Goal: Transaction & Acquisition: Obtain resource

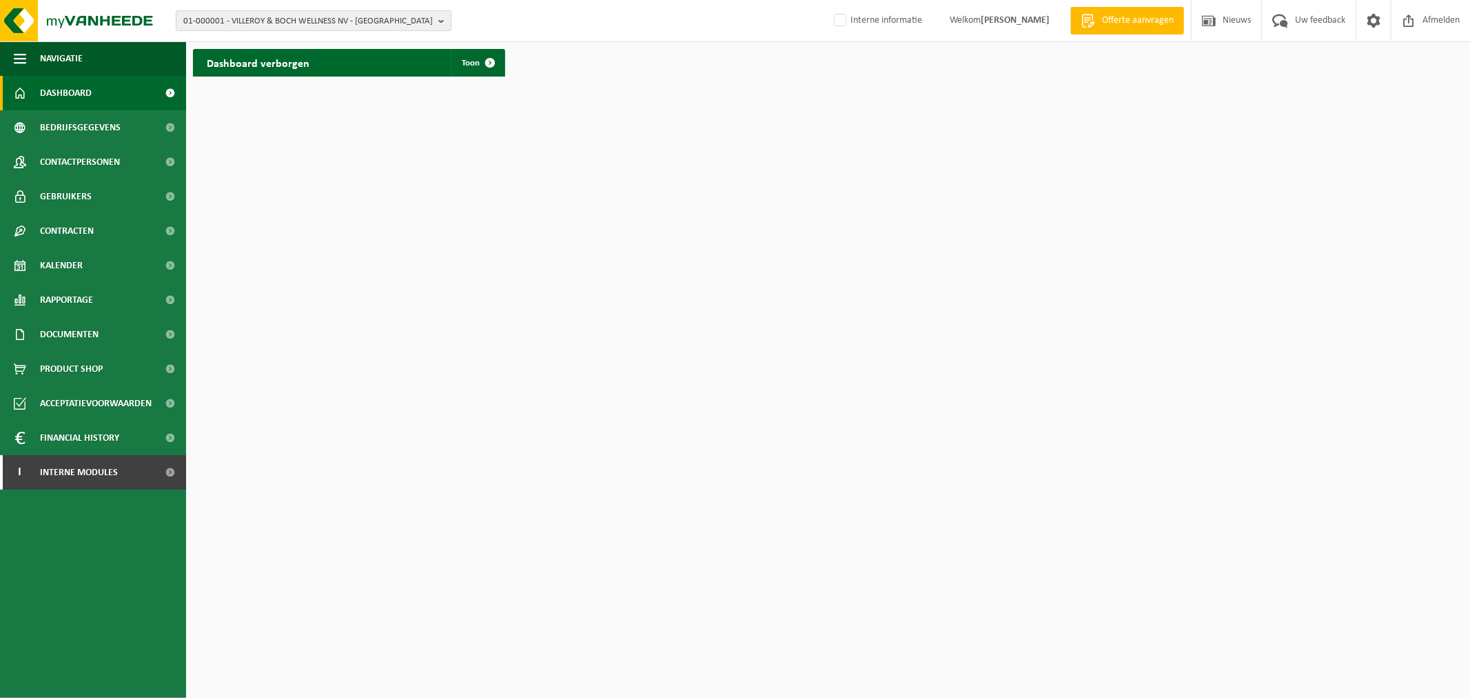
click at [241, 11] on span "01-000001 - VILLEROY & BOCH WELLNESS NV - ROESELARE" at bounding box center [308, 21] width 250 height 21
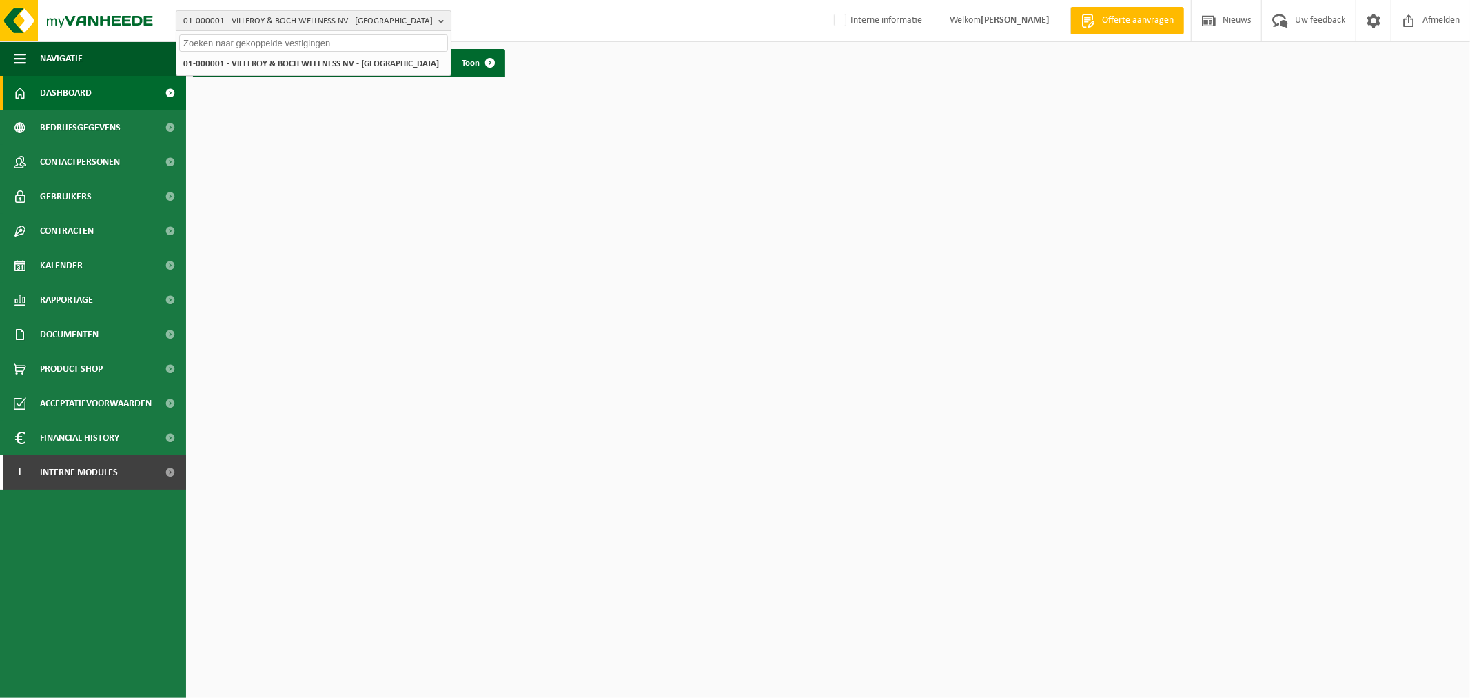
paste input "10-764128"
type input "10-764128"
click at [290, 58] on strong "10-764128 - EETCAFÉ COLUMBUS - MOORTSELE" at bounding box center [270, 63] width 174 height 10
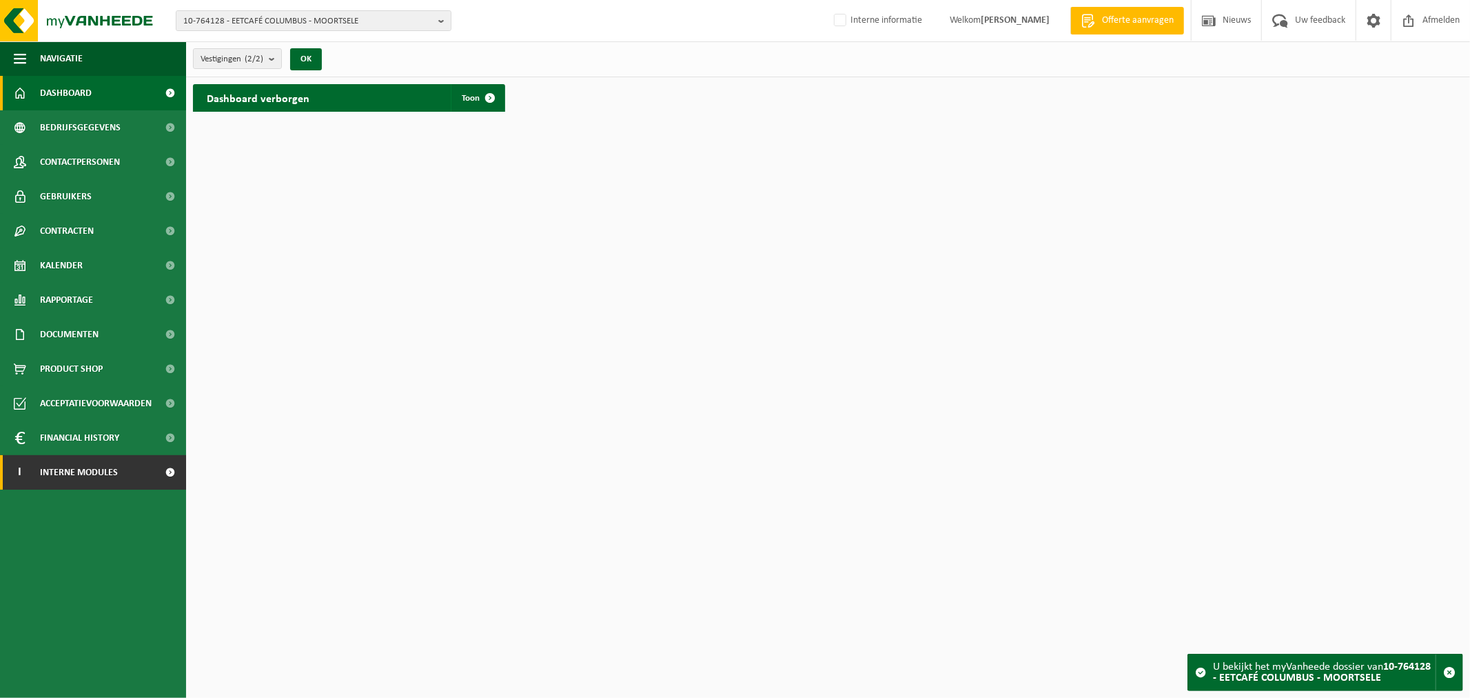
click at [97, 469] on span "Interne modules" at bounding box center [79, 472] width 78 height 34
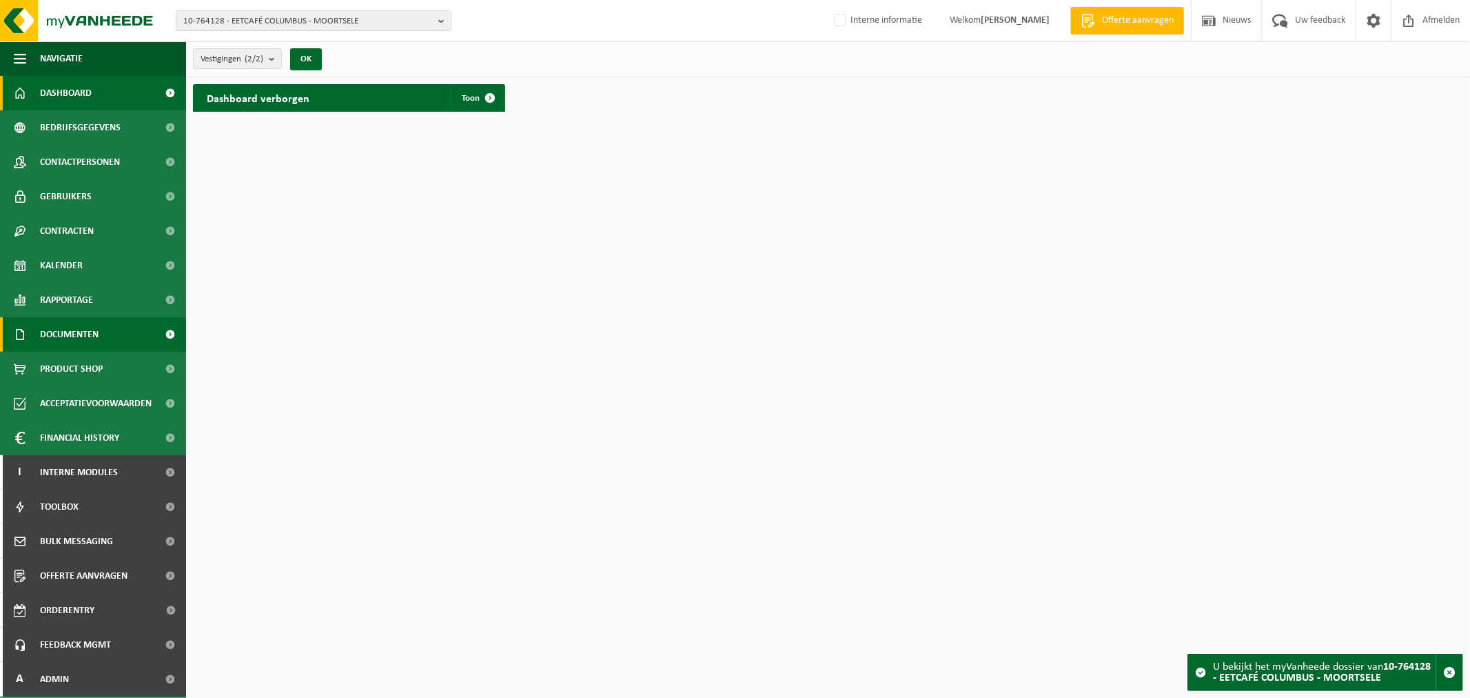
click at [91, 330] on span "Documenten" at bounding box center [69, 334] width 59 height 34
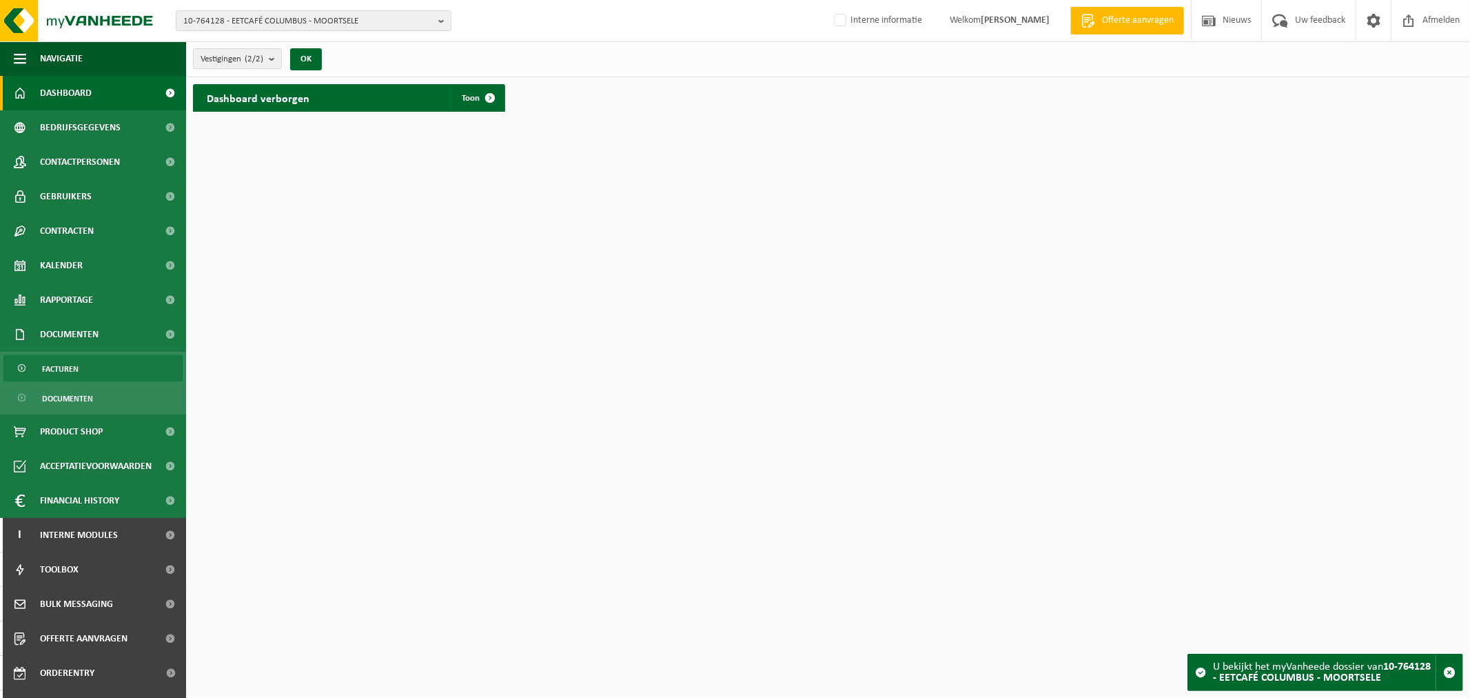
click at [81, 362] on link "Facturen" at bounding box center [92, 368] width 179 height 26
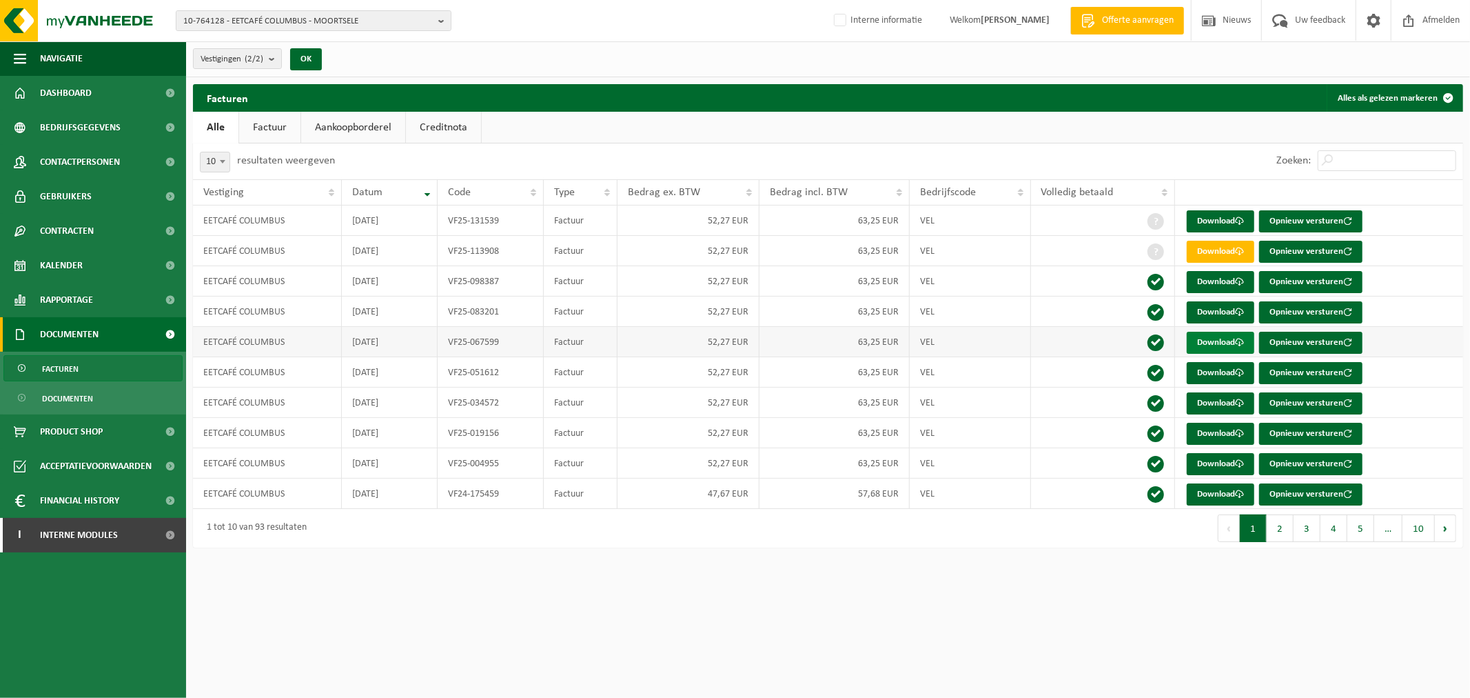
click at [1218, 346] on link "Download" at bounding box center [1221, 343] width 68 height 22
click at [603, 631] on html "10-764128 - EETCAFÉ COLUMBUS - MOORTSELE 10-764128 - EETCAFÉ COLUMBUS - MOORTSE…" at bounding box center [735, 349] width 1470 height 698
click at [316, 17] on span "10-764128 - EETCAFÉ COLUMBUS - MOORTSELE" at bounding box center [308, 21] width 250 height 21
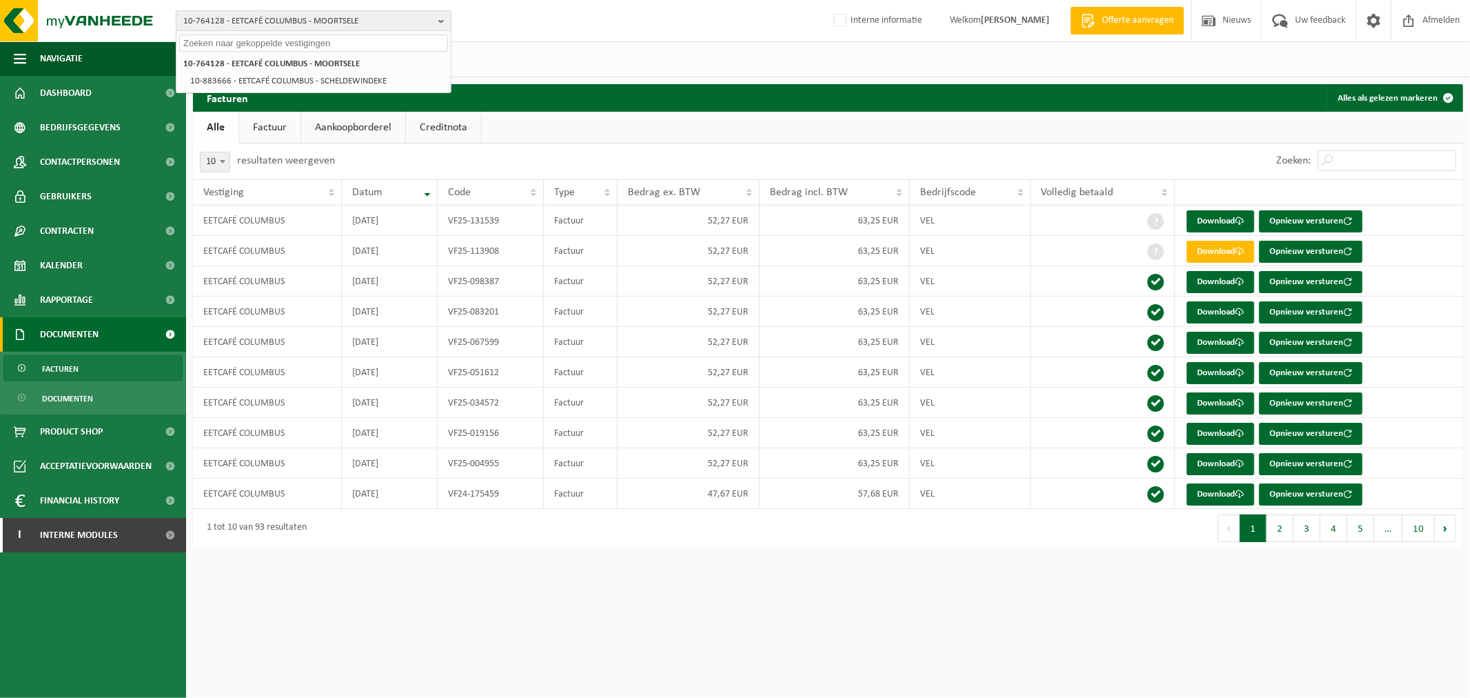
paste input "10-536685"
type input "10-536685"
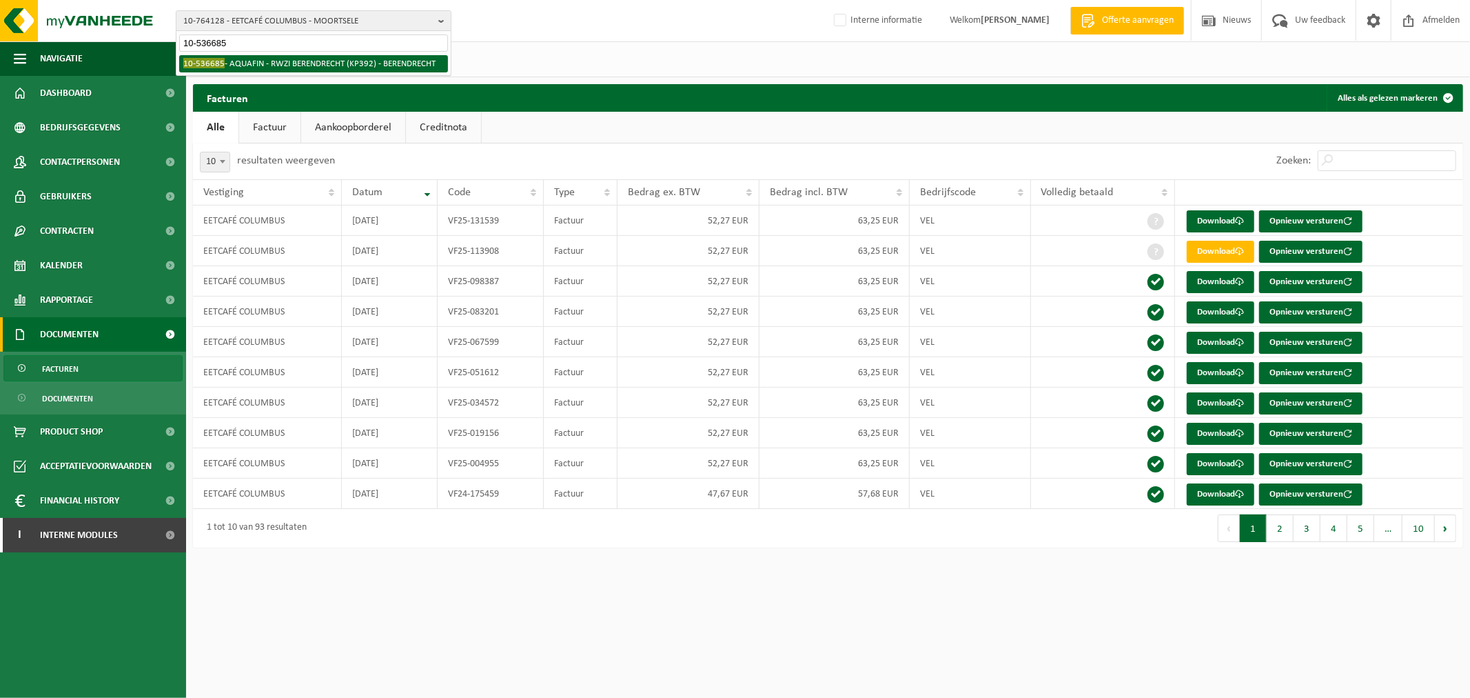
click at [253, 64] on li "10-536685 - AQUAFIN - RWZI BERENDRECHT (KP392) - BERENDRECHT" at bounding box center [313, 63] width 269 height 17
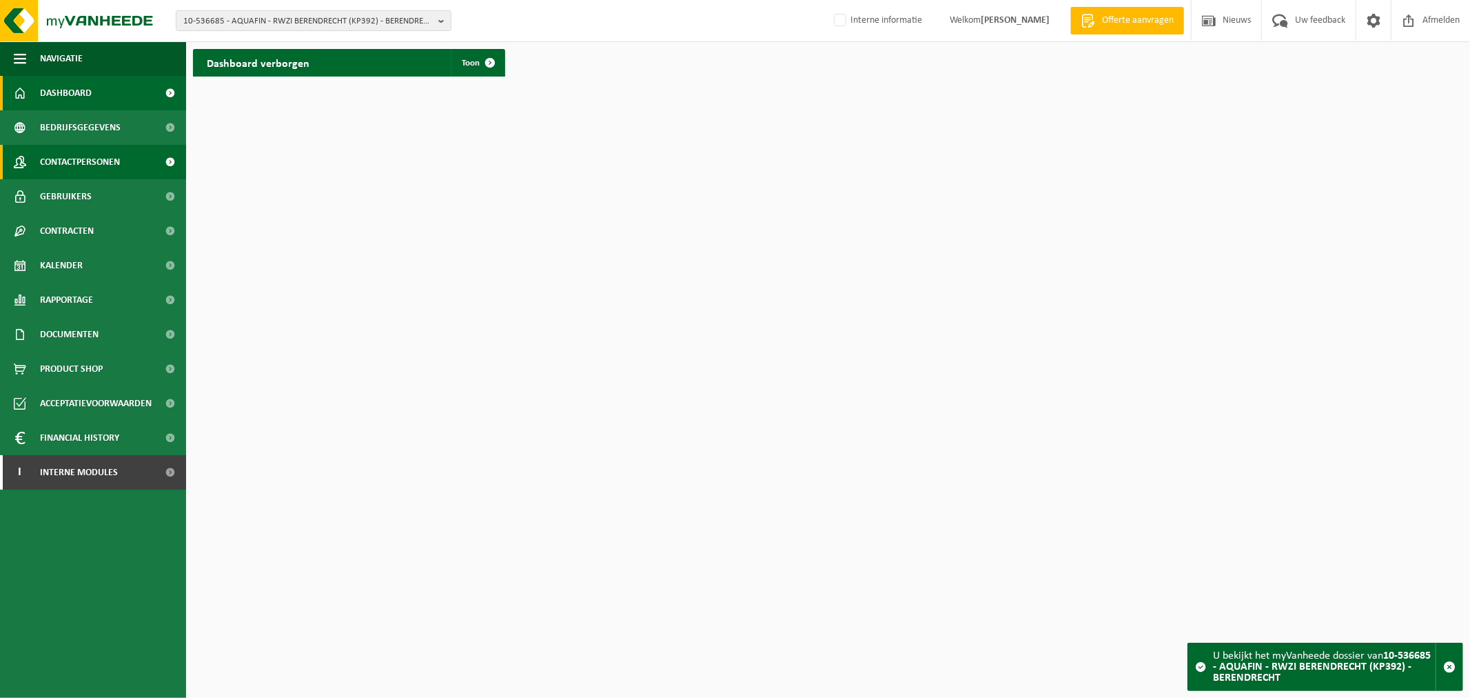
click at [126, 161] on link "Contactpersonen" at bounding box center [93, 162] width 186 height 34
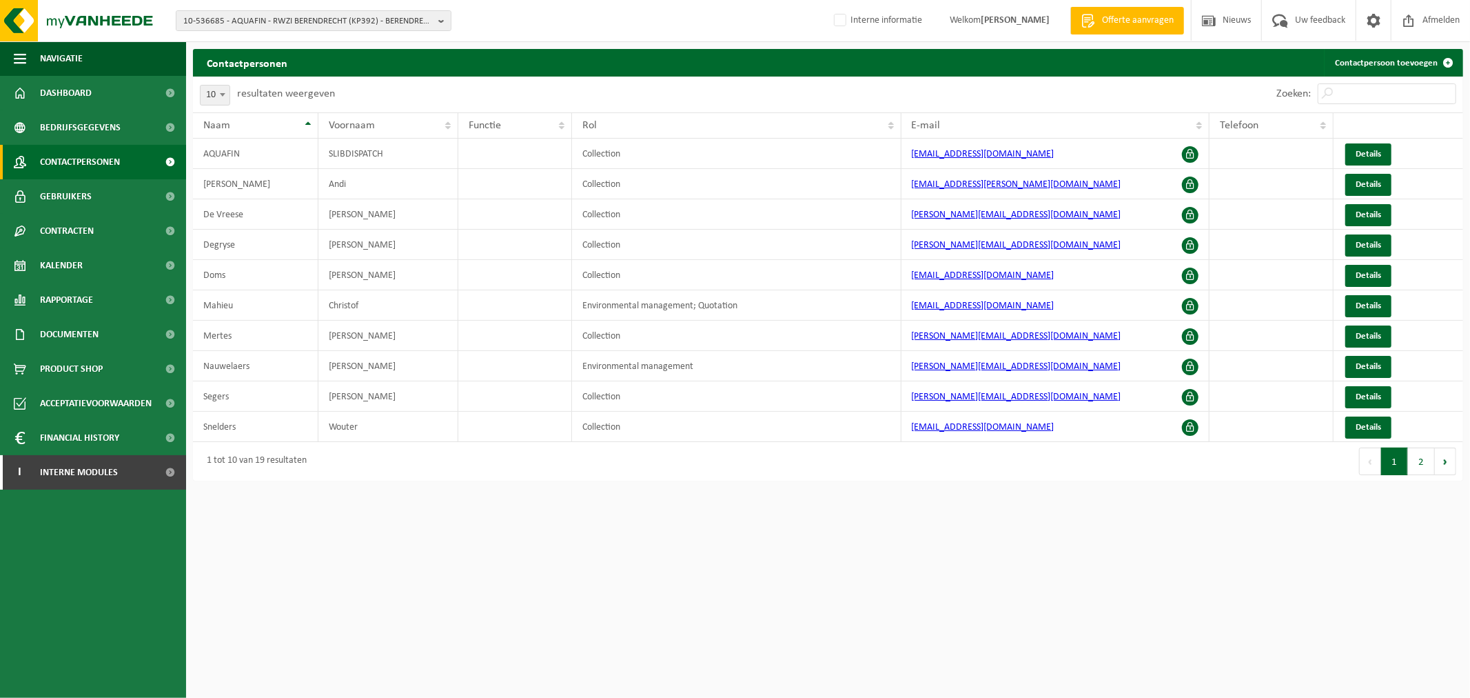
click at [801, 474] on div "1 tot 10 van 19 resultaten" at bounding box center [511, 461] width 636 height 39
click at [1431, 459] on button "2" at bounding box center [1421, 461] width 27 height 28
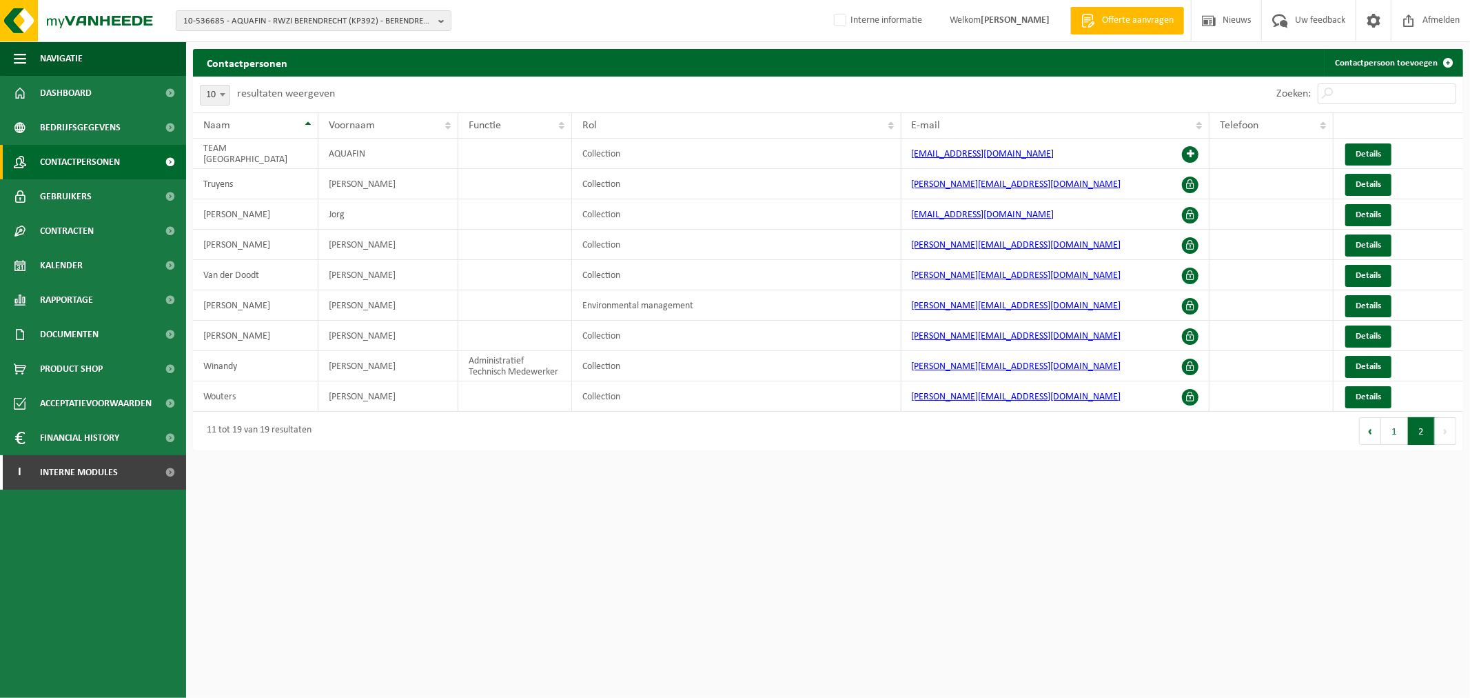
click at [1395, 435] on button "1" at bounding box center [1395, 431] width 27 height 28
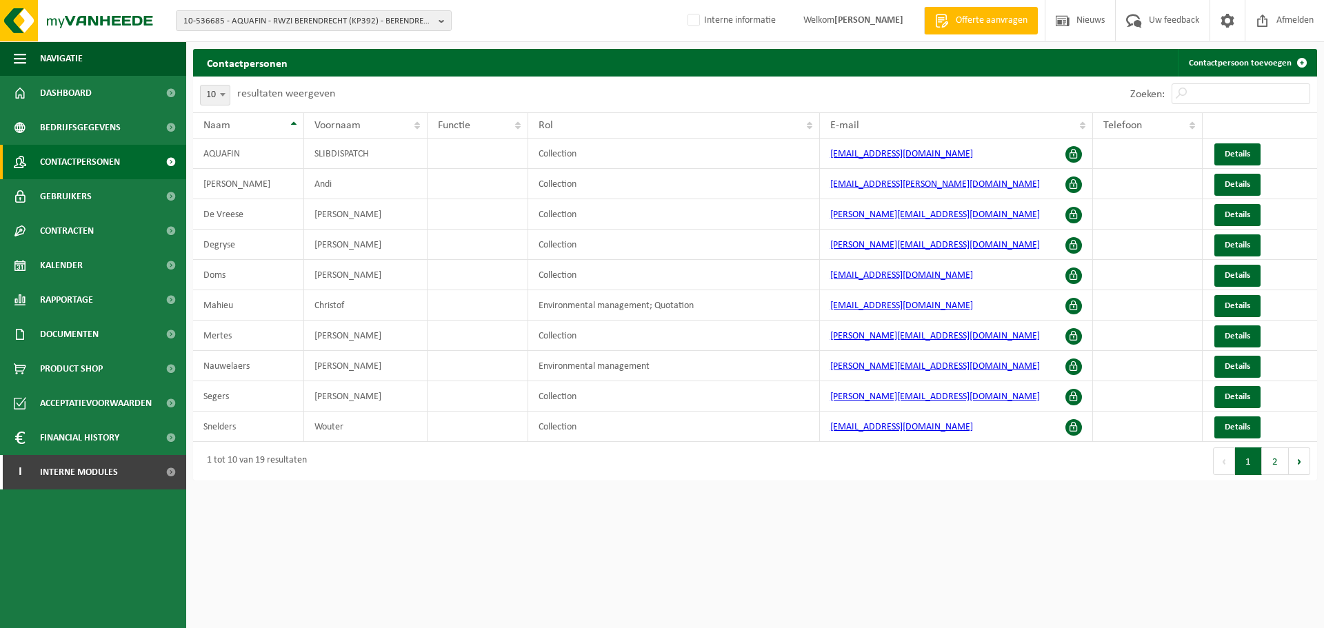
click at [848, 556] on html "10-536685 - AQUAFIN - RWZI BERENDRECHT (KP392) - BERENDRECHT 01-000018 - AQUAFI…" at bounding box center [662, 314] width 1324 height 628
click at [1280, 467] on button "2" at bounding box center [1275, 461] width 27 height 28
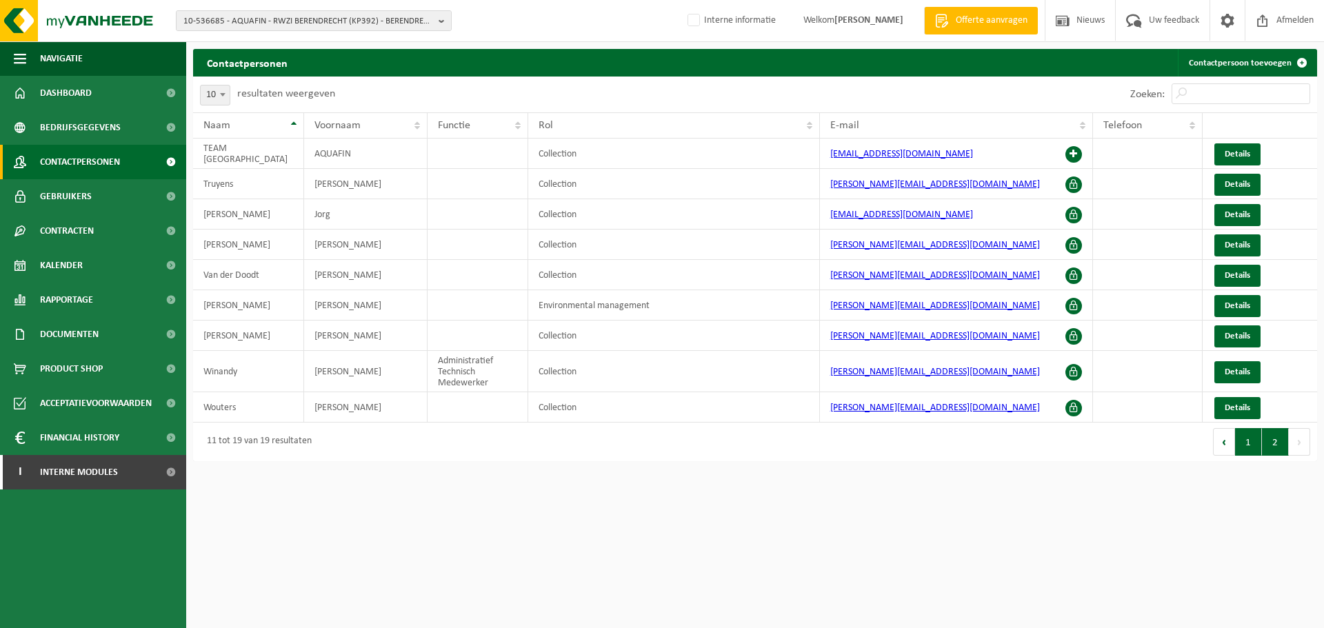
click at [1251, 445] on button "1" at bounding box center [1248, 442] width 27 height 28
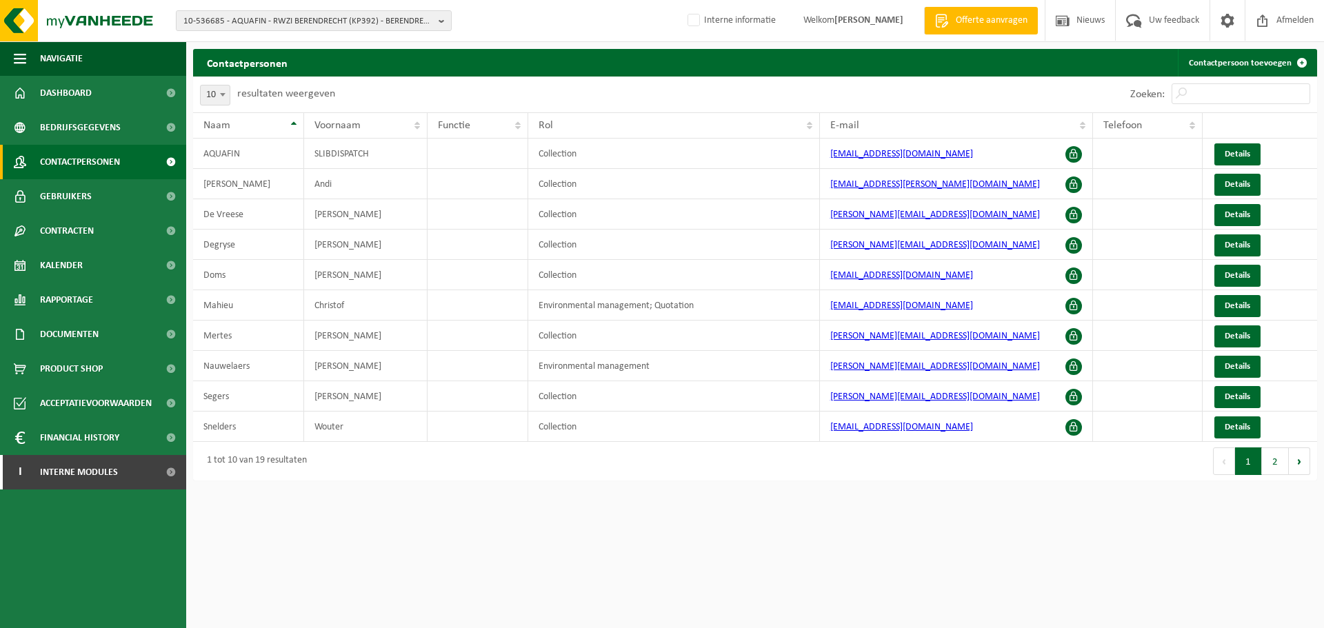
click at [692, 518] on html "10-536685 - AQUAFIN - RWZI BERENDRECHT (KP392) - BERENDRECHT 01-000018 - AQUAFI…" at bounding box center [662, 314] width 1324 height 628
click at [256, 16] on span "10-536685 - AQUAFIN - RWZI BERENDRECHT (KP392) - BERENDRECHT" at bounding box center [308, 21] width 250 height 21
paste input "10-793618"
type input "10-793618"
click at [219, 65] on span "10-793618" at bounding box center [203, 63] width 41 height 10
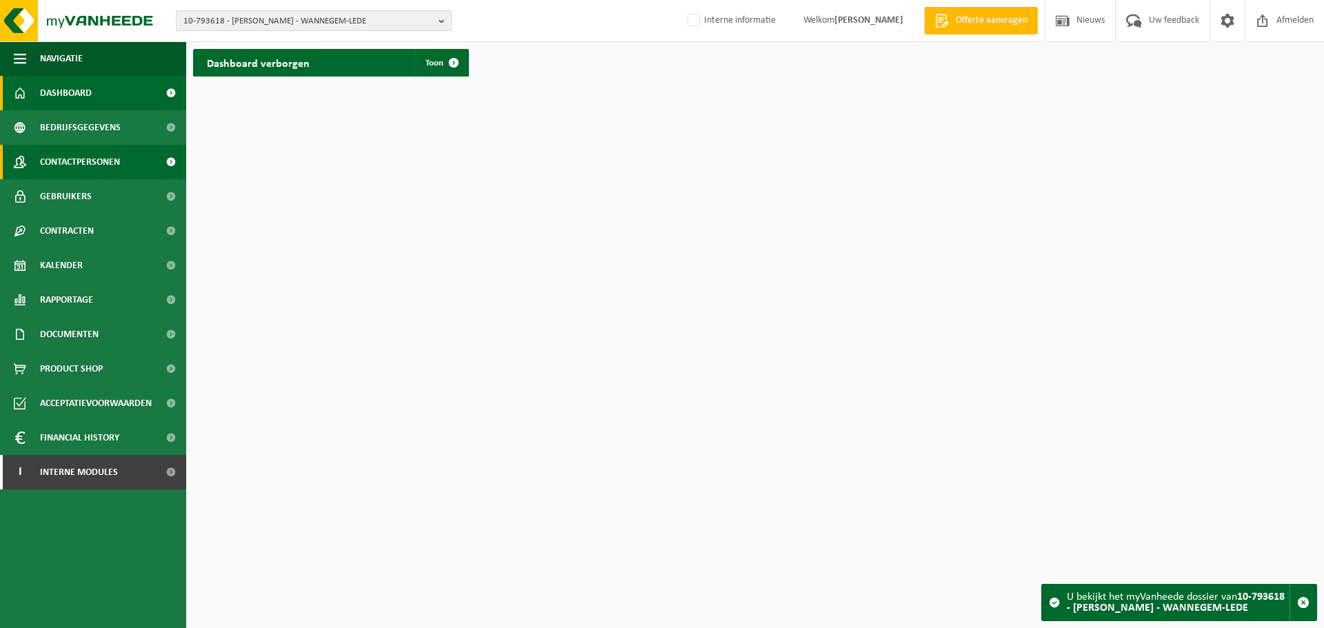
click at [125, 152] on link "Contactpersonen" at bounding box center [93, 162] width 186 height 34
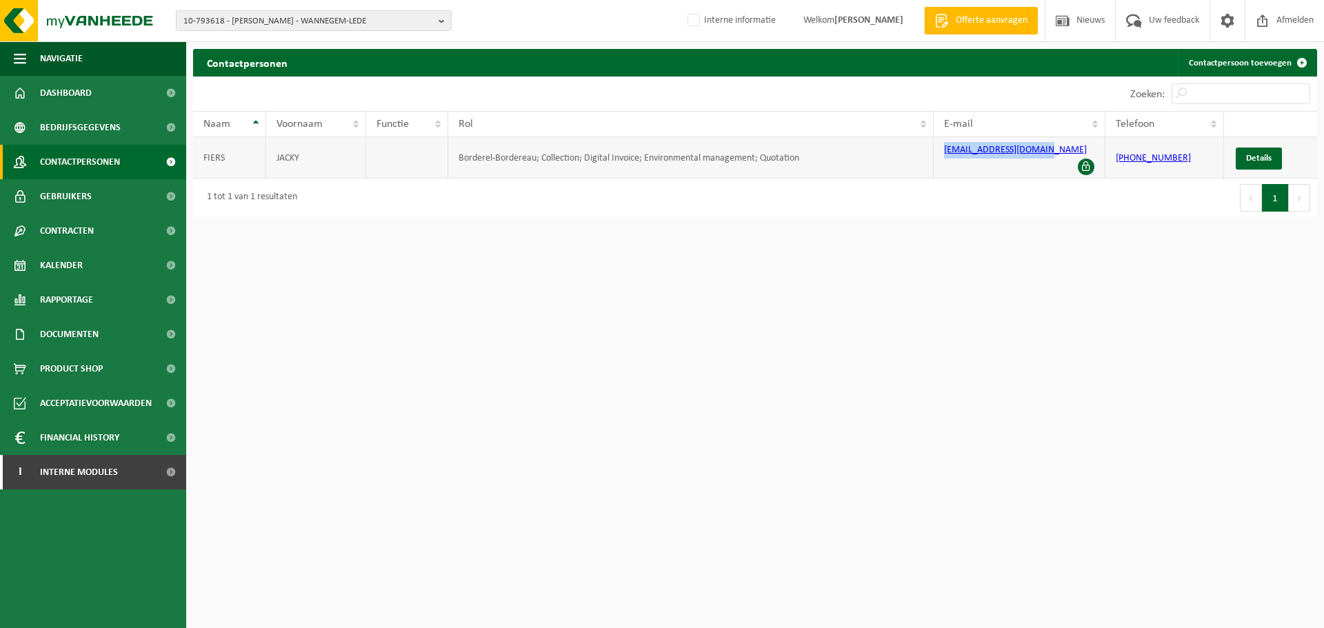
drag, startPoint x: 1051, startPoint y: 148, endPoint x: 938, endPoint y: 145, distance: 113.1
click at [938, 145] on td "jacky.fiers@telenet.be" at bounding box center [1019, 157] width 172 height 41
copy link "jacky.fiers@telenet.be"
click at [323, 26] on span "10-793618 - JACKY FIERS - WANNEGEM-LEDE" at bounding box center [308, 21] width 250 height 21
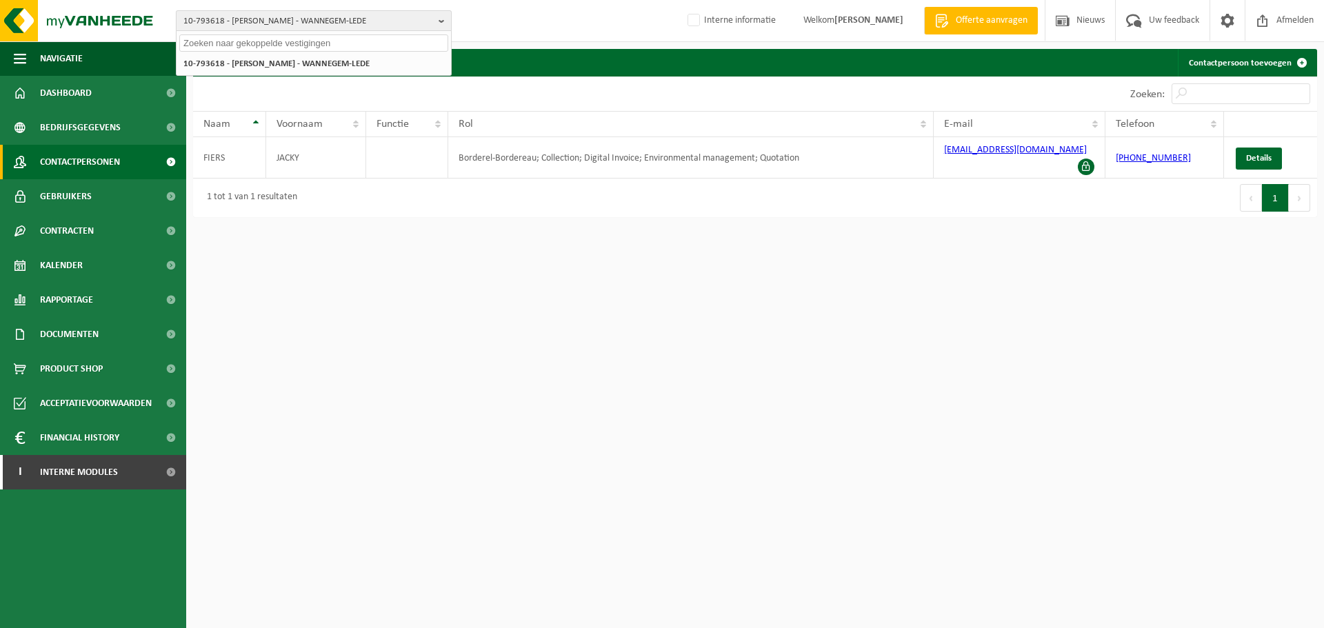
paste input "10-885408"
type input "10-885408"
click at [293, 69] on li "10-885408 - CRISP BV - BORNEM" at bounding box center [313, 63] width 269 height 17
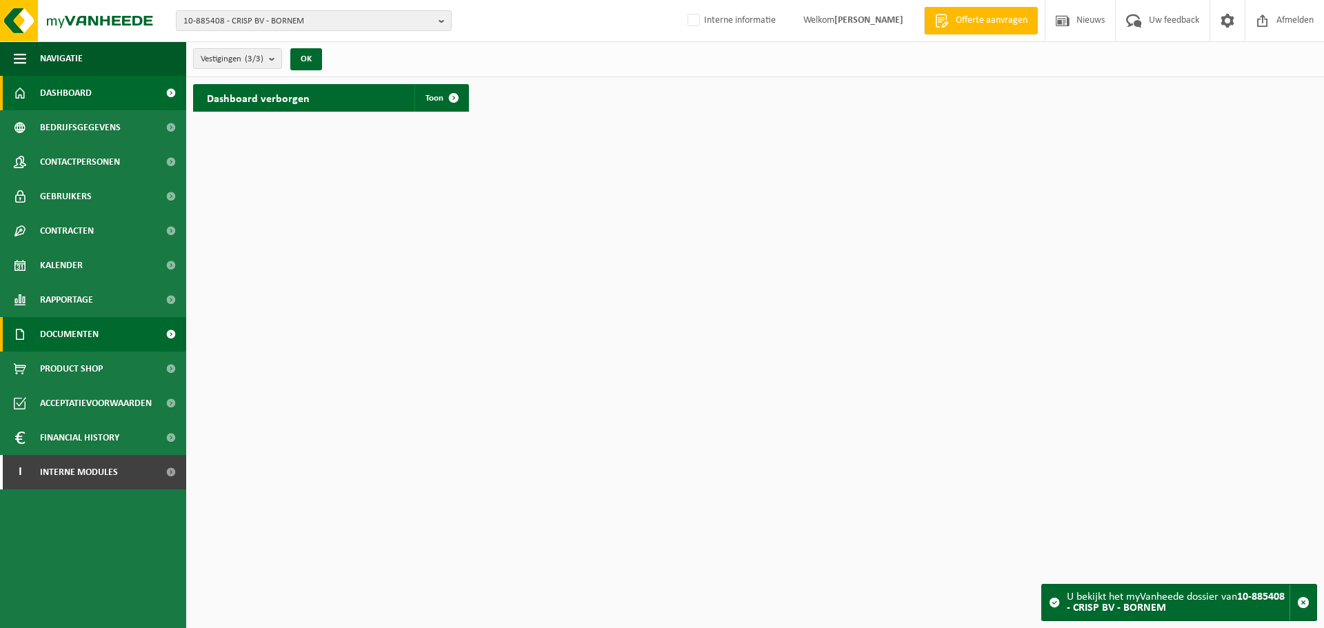
click at [96, 325] on span "Documenten" at bounding box center [69, 334] width 59 height 34
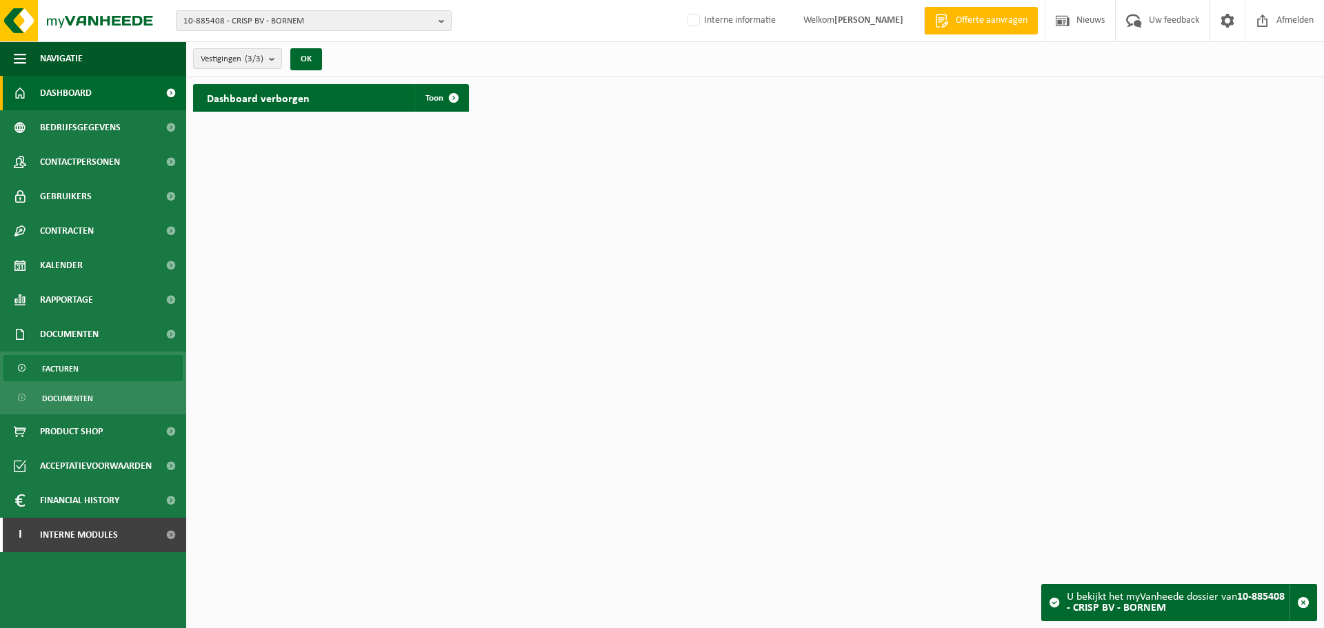
click at [49, 365] on span "Facturen" at bounding box center [60, 369] width 37 height 26
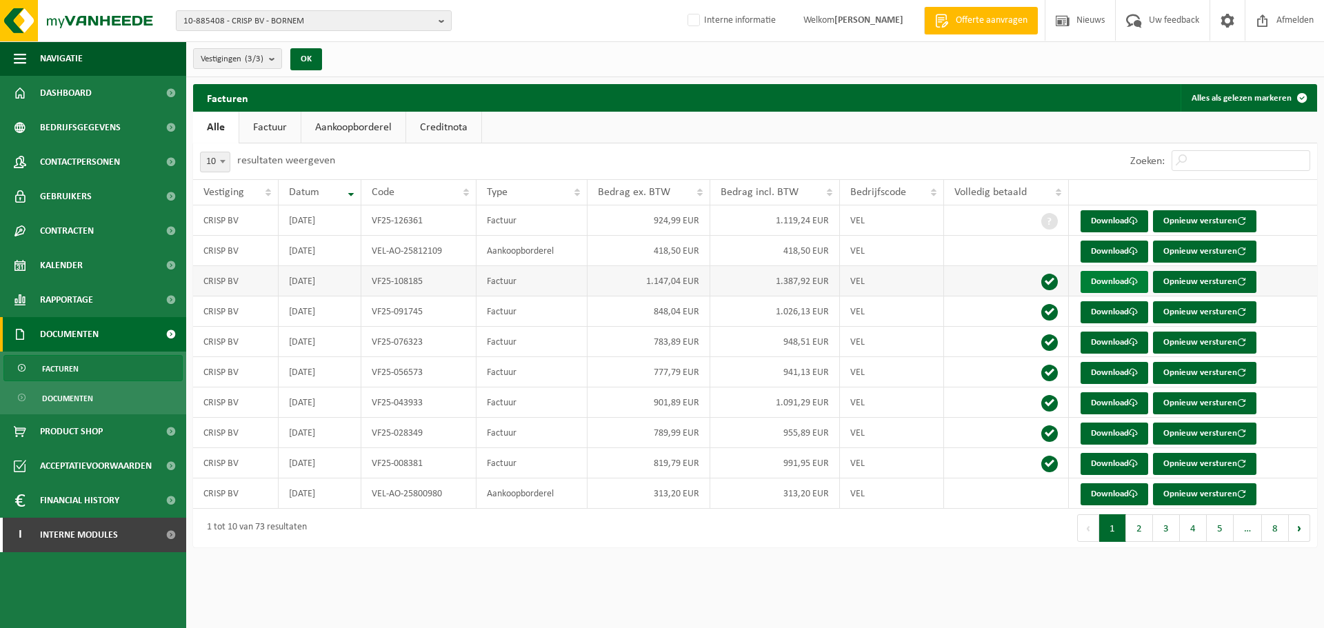
click at [1109, 277] on link "Download" at bounding box center [1114, 282] width 68 height 22
click at [401, 10] on button "10-885408 - CRISP BV - BORNEM" at bounding box center [314, 20] width 276 height 21
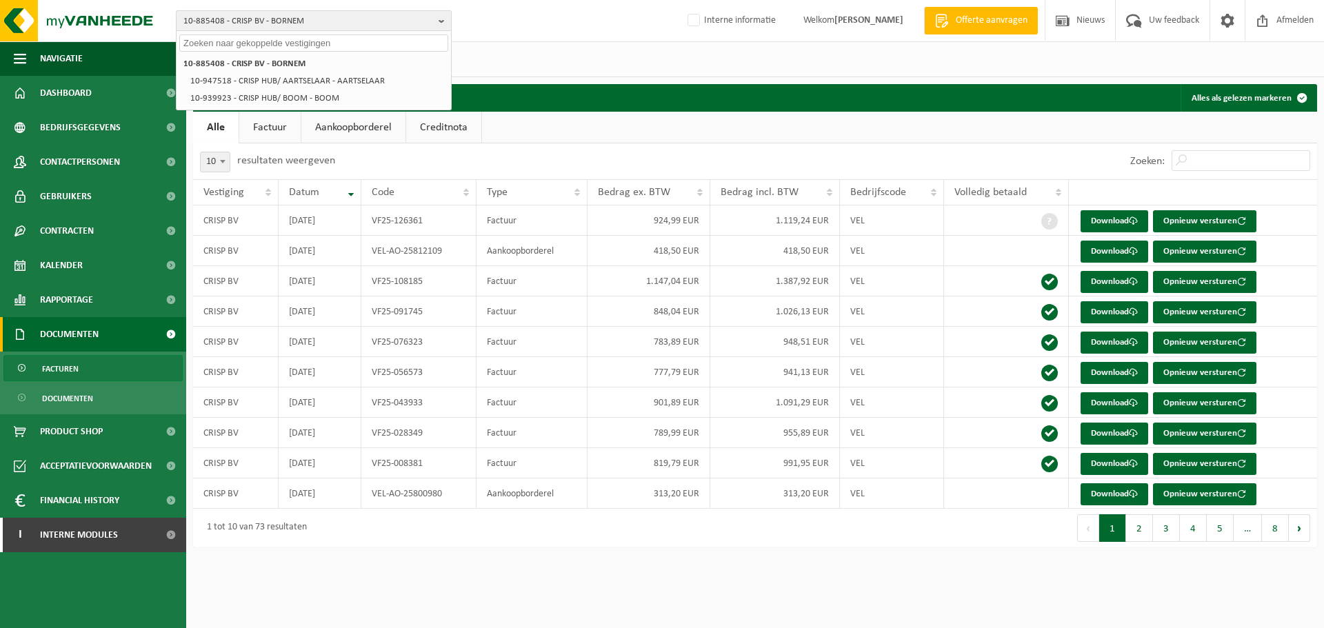
paste input "10-764128"
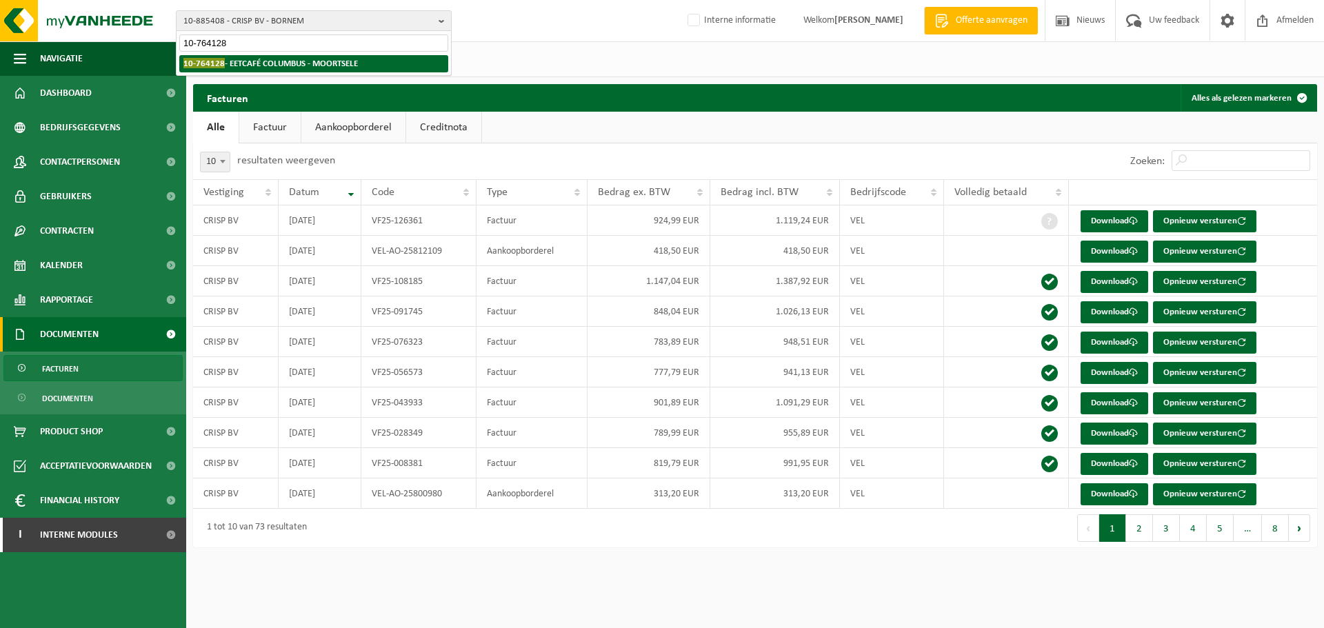
type input "10-764128"
click at [297, 65] on strong "10-764128 - EETCAFÉ COLUMBUS - MOORTSELE" at bounding box center [270, 63] width 174 height 10
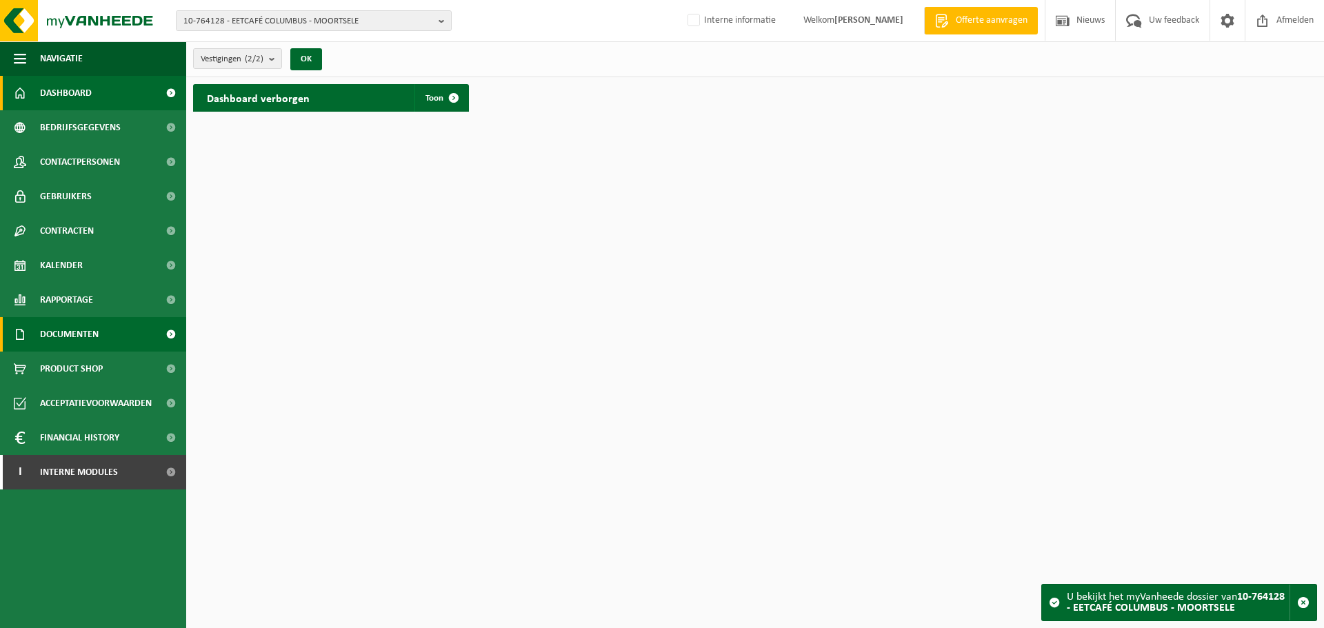
click at [99, 326] on span "Documenten" at bounding box center [69, 334] width 59 height 34
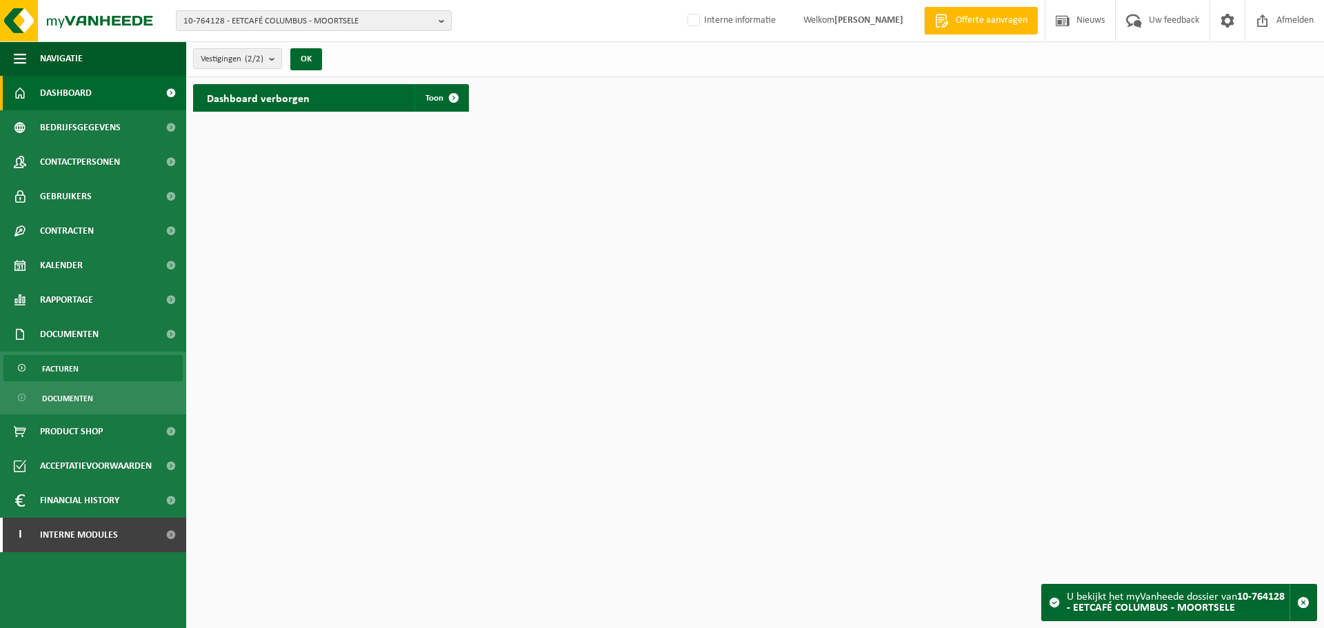
click at [38, 374] on link "Facturen" at bounding box center [92, 368] width 179 height 26
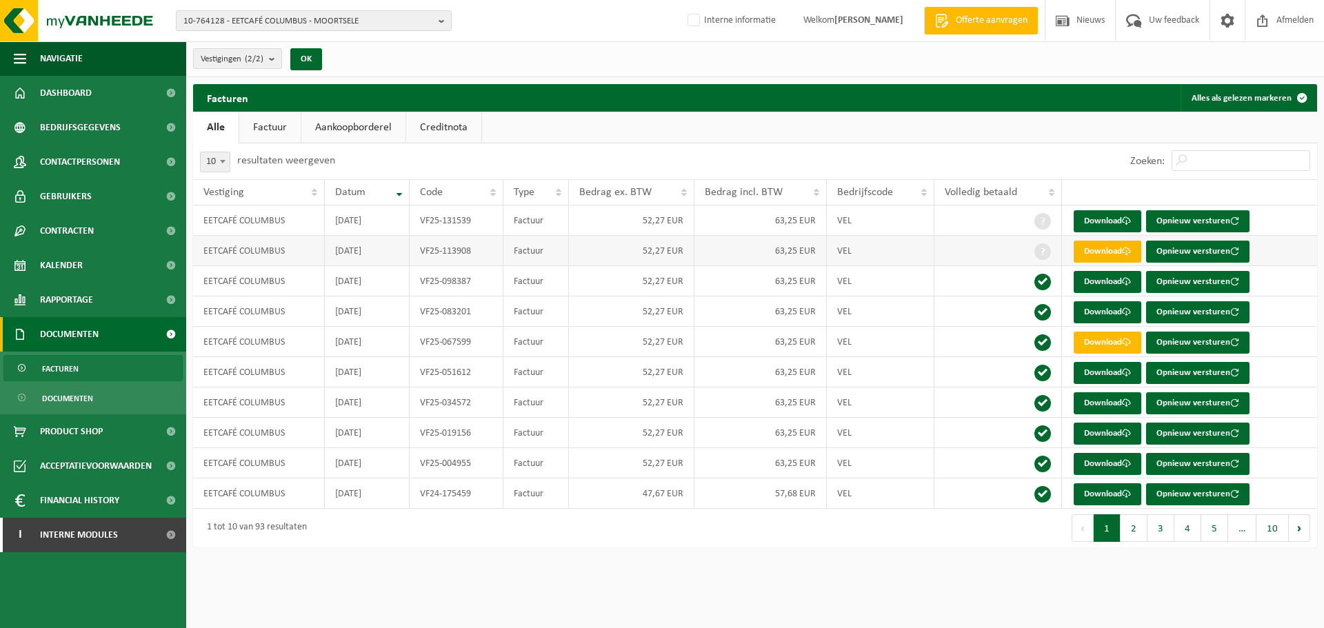
click at [1100, 253] on link "Download" at bounding box center [1107, 252] width 68 height 22
click at [1084, 219] on link "Download" at bounding box center [1107, 221] width 68 height 22
click at [851, 518] on div "Eerste Vorige 1 2 3 4 5 … 10 Volgende Laatste" at bounding box center [1036, 528] width 562 height 39
click at [892, 540] on div "Eerste Vorige 1 2 3 4 5 … 10 Volgende Laatste" at bounding box center [1036, 528] width 562 height 39
click at [314, 21] on span "10-764128 - EETCAFÉ COLUMBUS - MOORTSELE" at bounding box center [308, 21] width 250 height 21
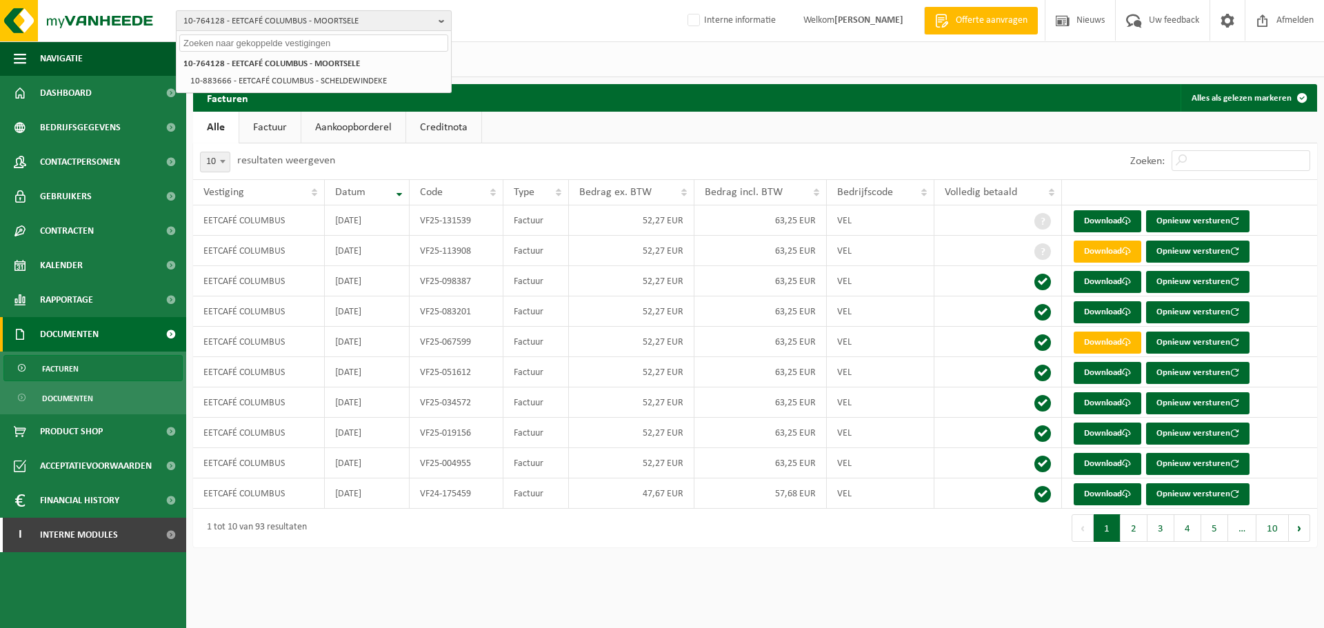
paste input "01-068831"
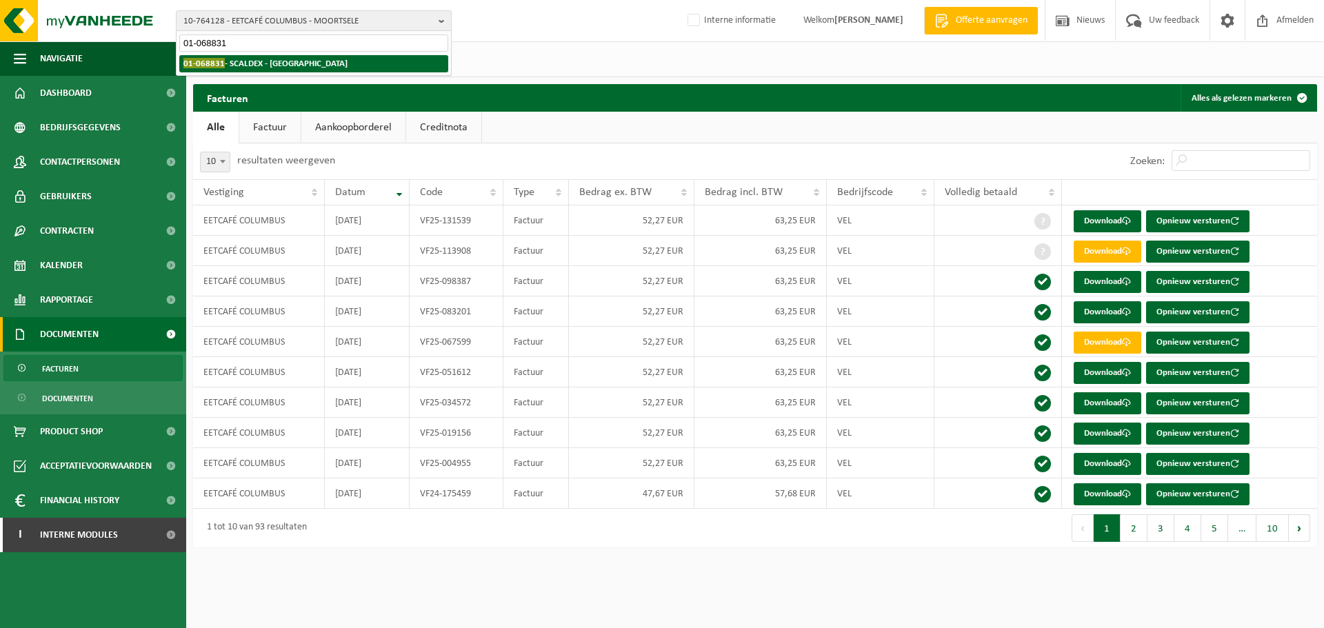
type input "01-068831"
click at [276, 56] on li "01-068831 - SCALDEX - BUGGENHOUT" at bounding box center [313, 63] width 269 height 17
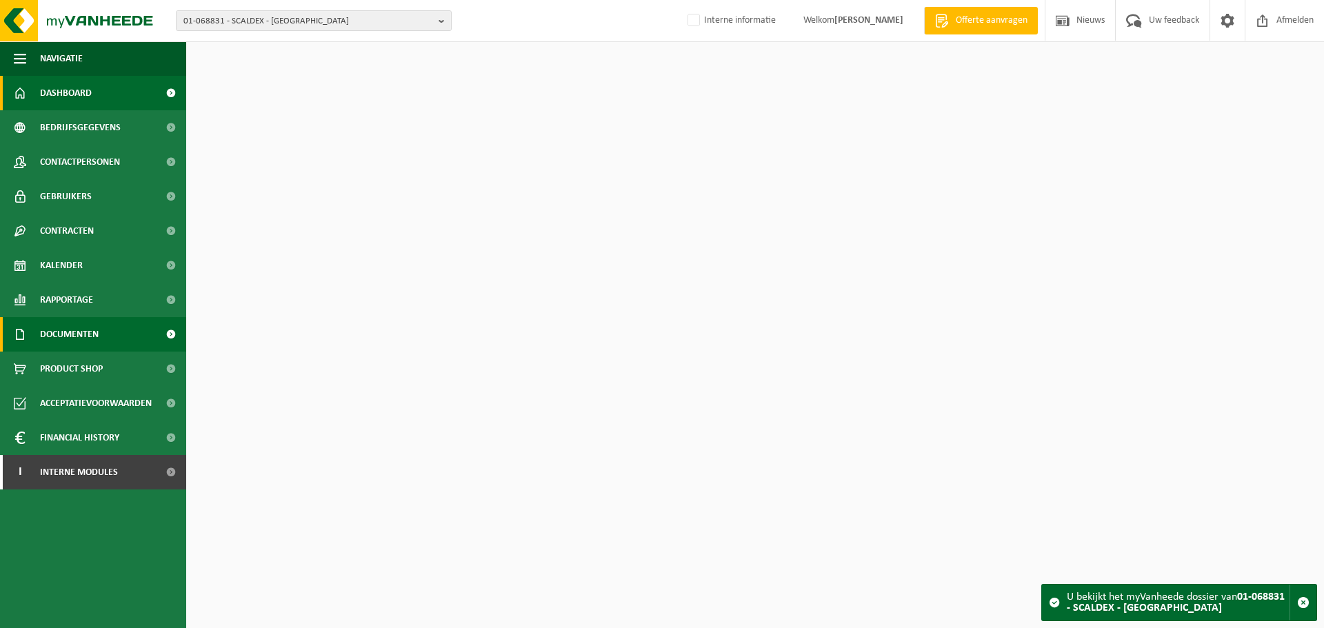
click at [83, 332] on span "Documenten" at bounding box center [69, 334] width 59 height 34
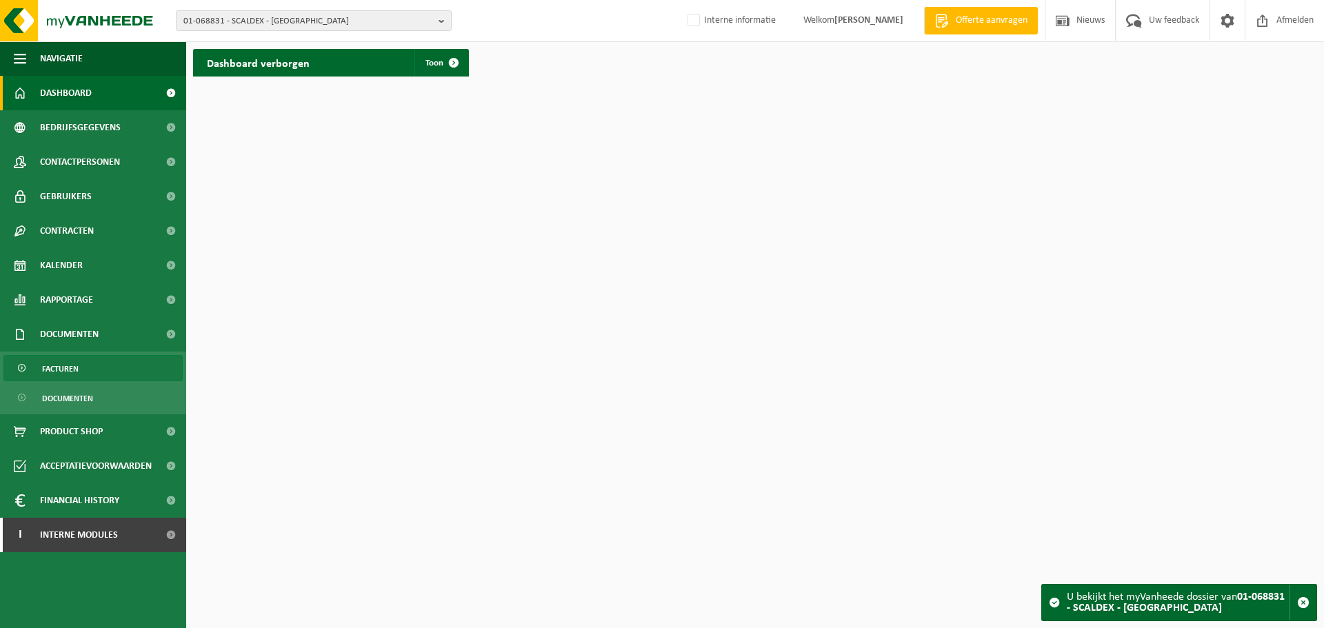
click at [60, 374] on span "Facturen" at bounding box center [60, 369] width 37 height 26
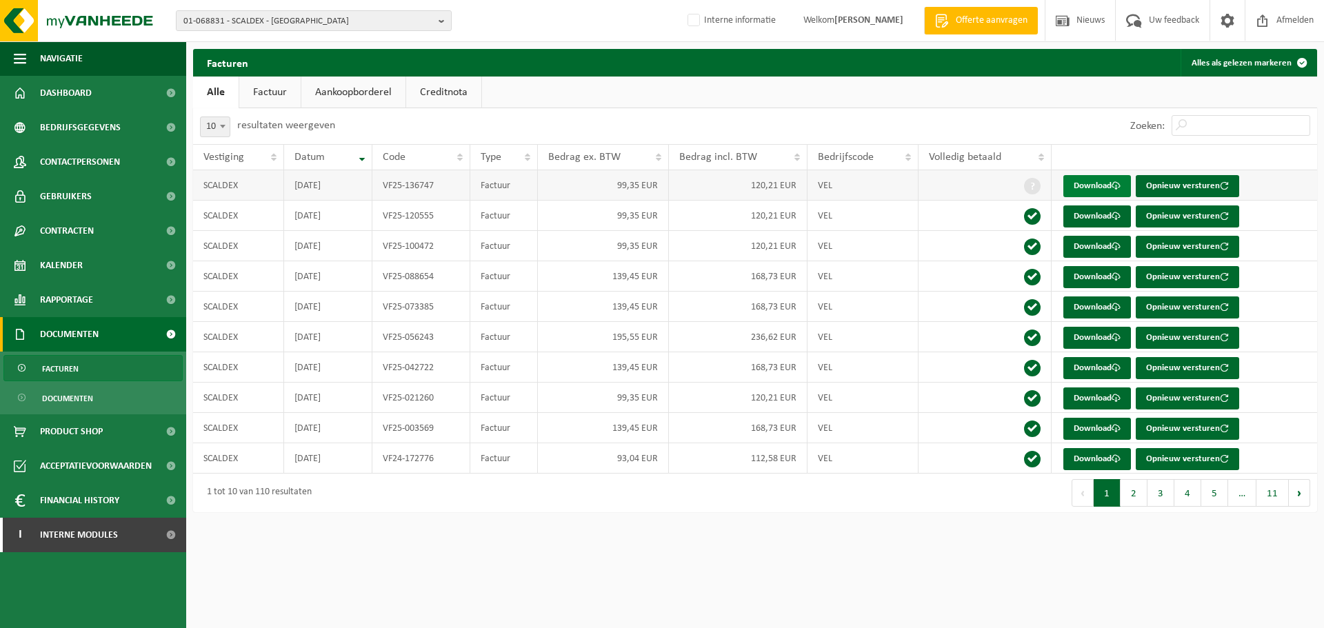
click at [1080, 185] on link "Download" at bounding box center [1097, 186] width 68 height 22
click at [237, 25] on span "01-068831 - SCALDEX - [GEOGRAPHIC_DATA]" at bounding box center [308, 21] width 250 height 21
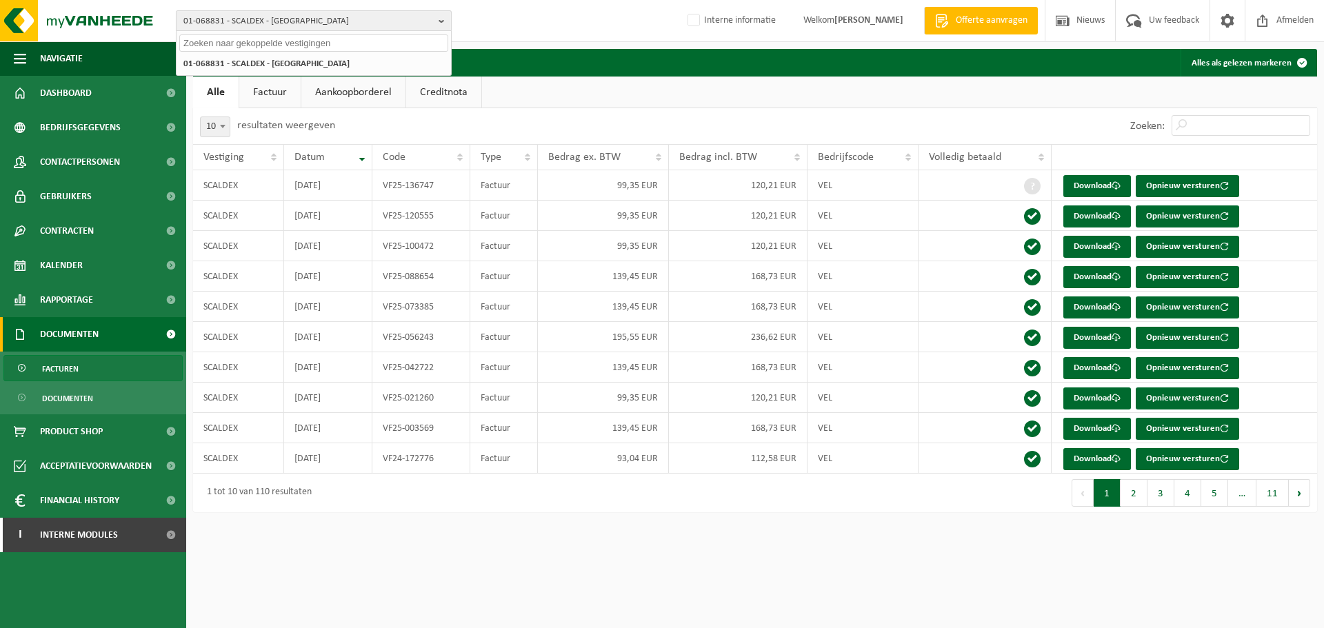
paste input "10-805040"
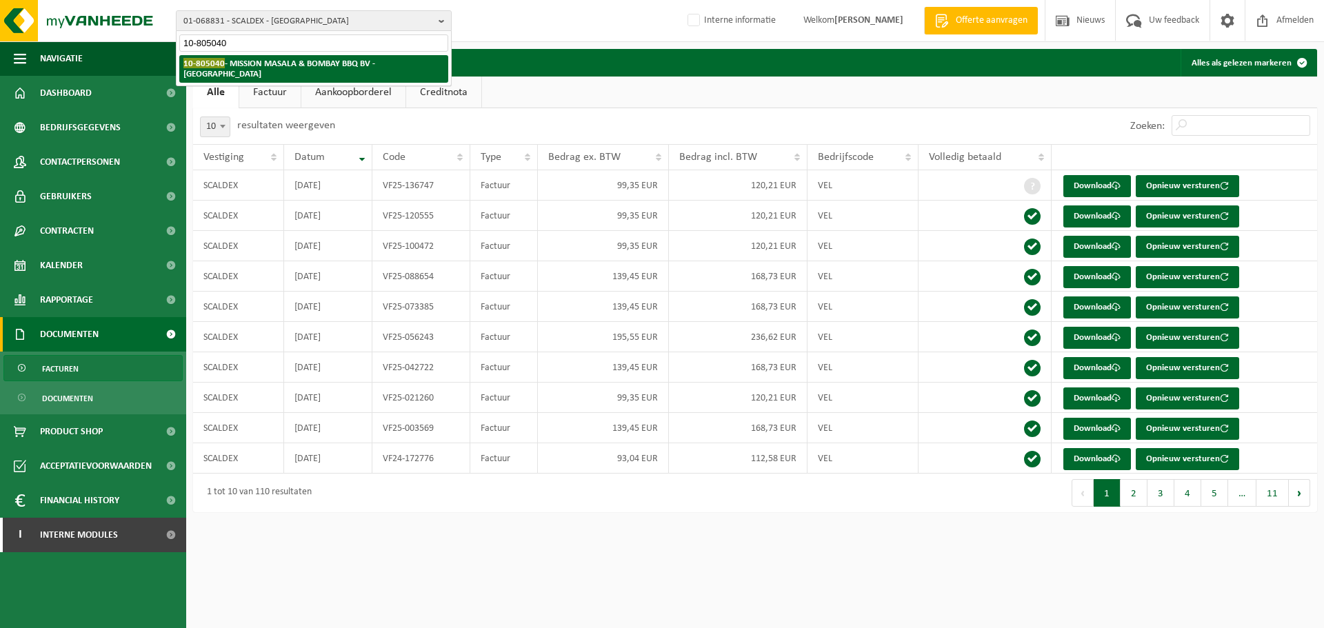
type input "10-805040"
click at [222, 71] on li "10-805040 - MISSION MASALA & BOMBAY BBQ BV - ANTWERPEN" at bounding box center [313, 69] width 269 height 28
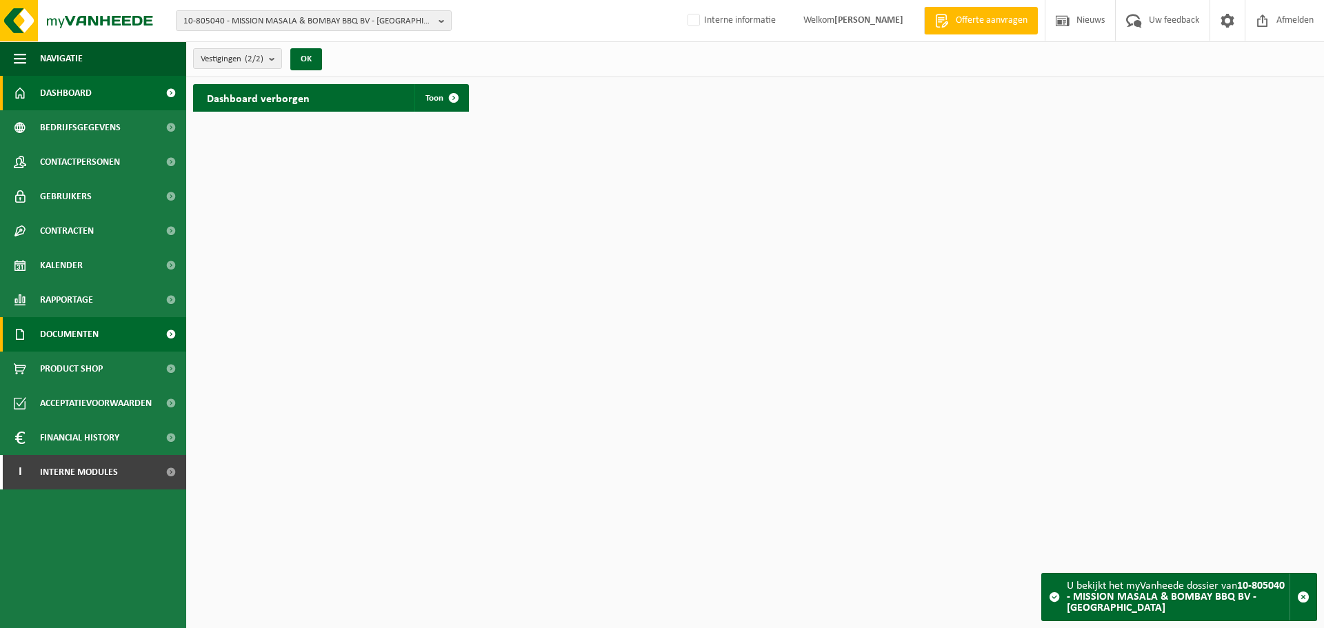
click at [63, 342] on span "Documenten" at bounding box center [69, 334] width 59 height 34
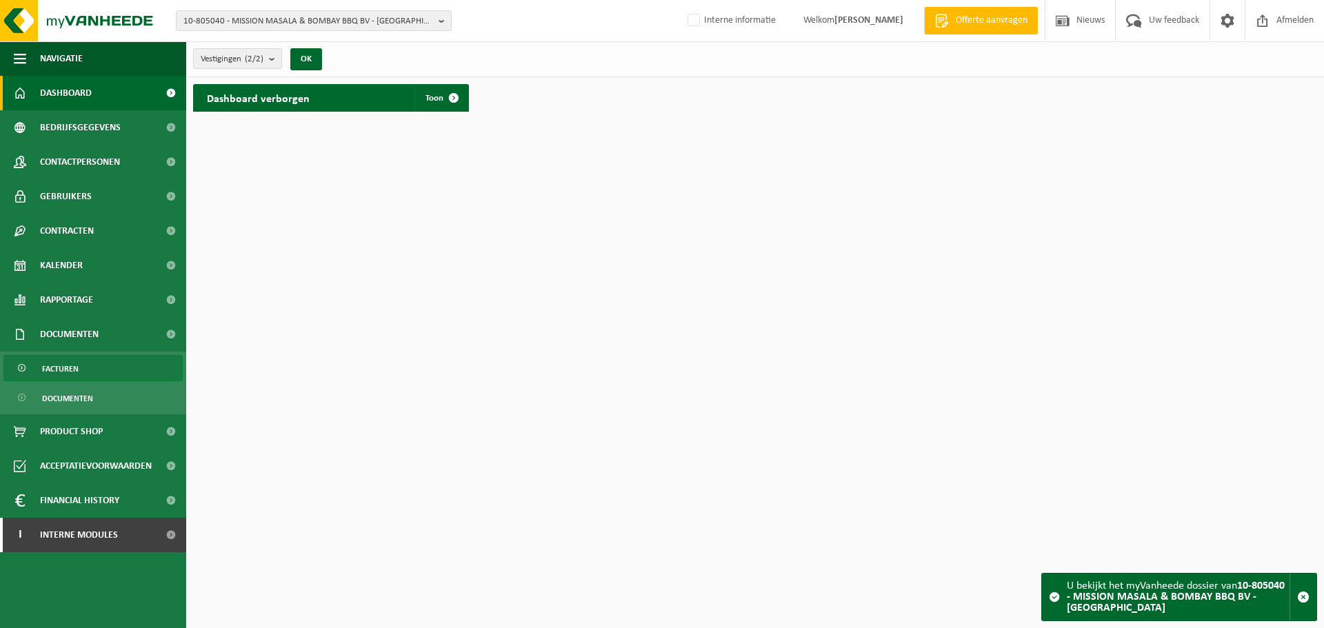
click at [68, 366] on span "Facturen" at bounding box center [60, 369] width 37 height 26
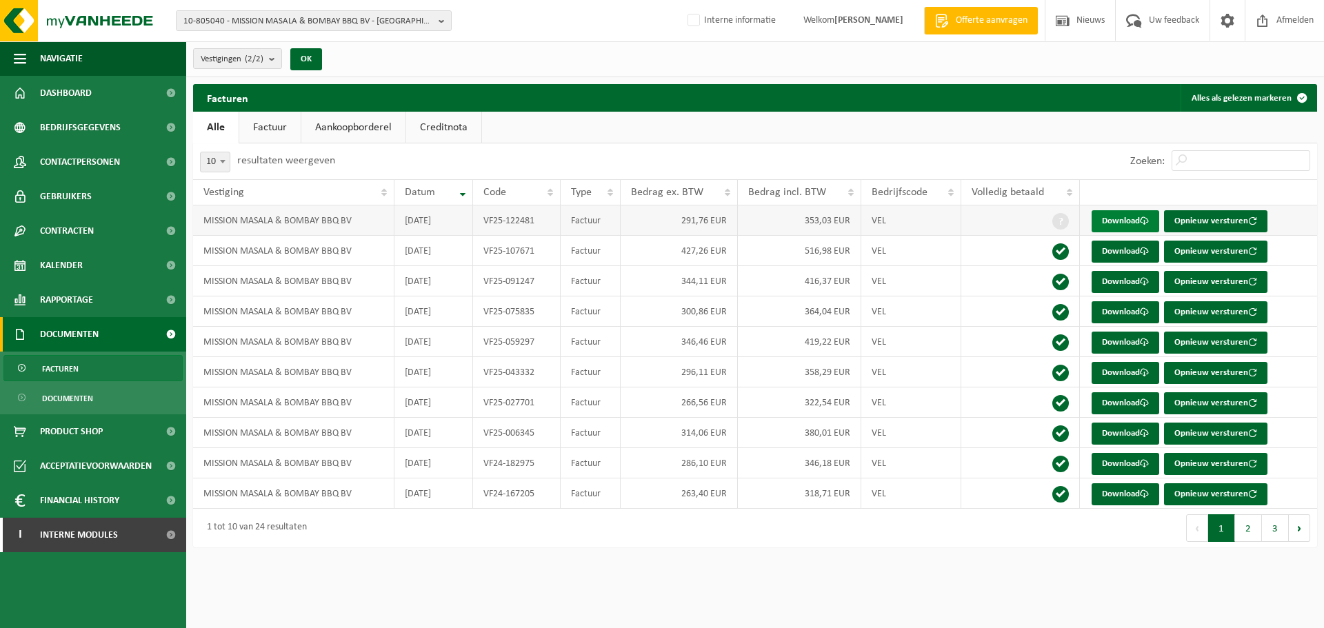
click at [1104, 232] on link "Download" at bounding box center [1125, 221] width 68 height 22
click at [1131, 242] on link "Download" at bounding box center [1125, 252] width 68 height 22
click at [363, 19] on span "10-805040 - MISSION MASALA & BOMBAY BBQ BV - ANTWERPEN" at bounding box center [308, 21] width 250 height 21
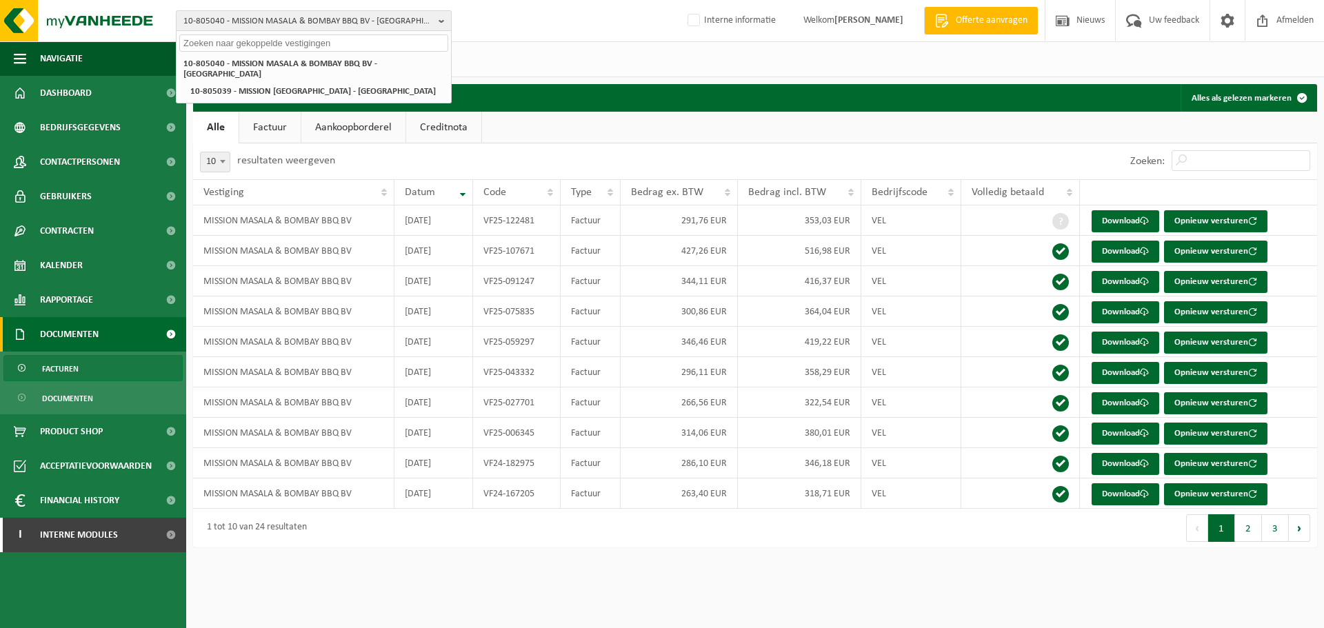
paste input "01-079882"
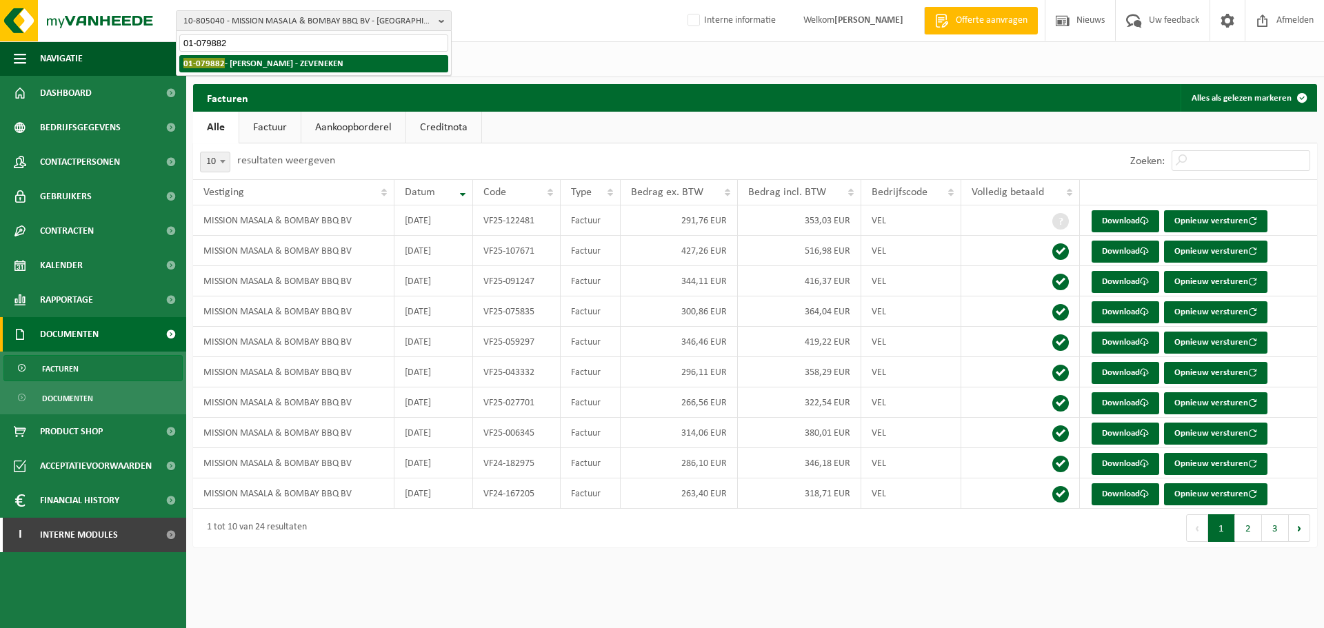
type input "01-079882"
click at [287, 55] on li "01-079882 - PAUWELS FILIP - ZEVENEKEN" at bounding box center [313, 63] width 269 height 17
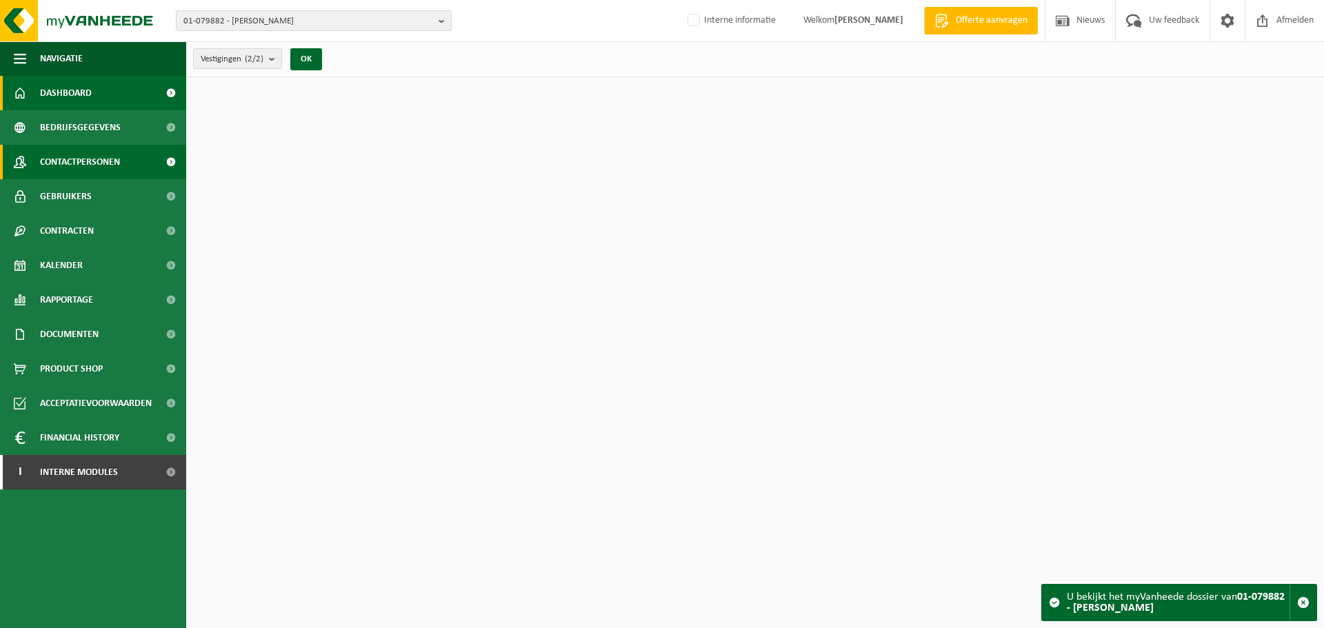
click at [83, 152] on span "Contactpersonen" at bounding box center [80, 162] width 80 height 34
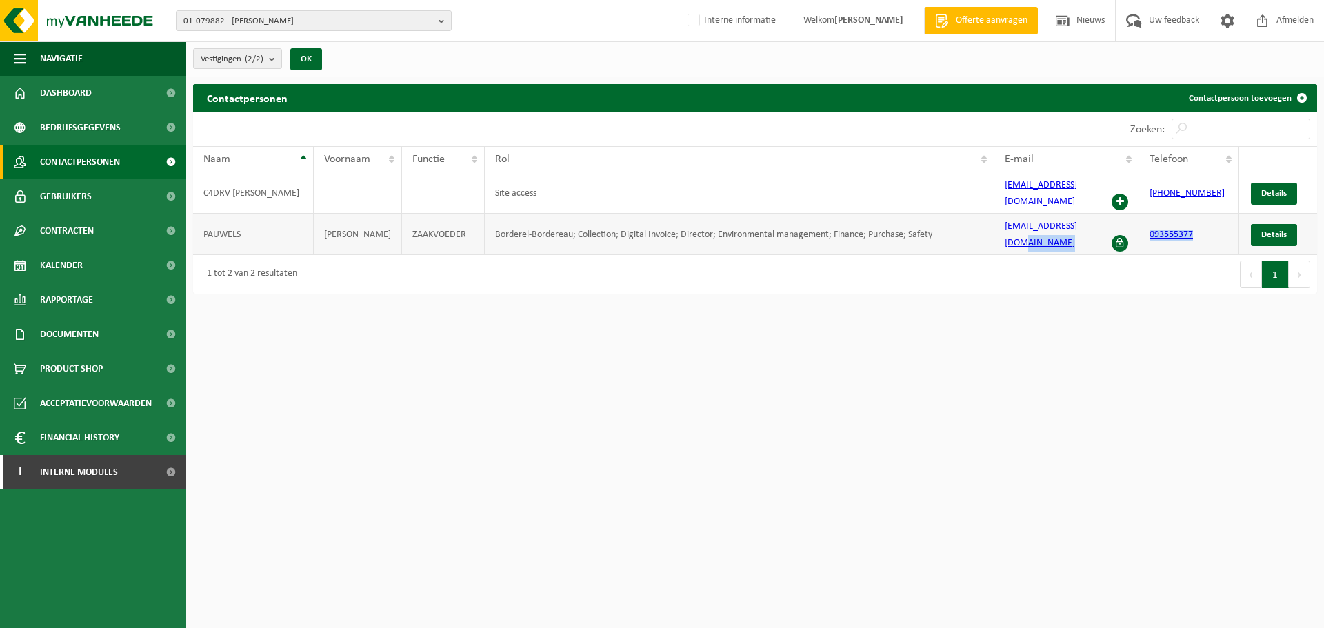
drag, startPoint x: 1202, startPoint y: 220, endPoint x: 1137, endPoint y: 225, distance: 65.0
click at [1137, 225] on tr "[PERSON_NAME] Borderel-Bordereau; Collection; Digital Invoice; Director; Enviro…" at bounding box center [755, 234] width 1124 height 41
copy tr "093555377"
click at [338, 21] on span "01-079882 - PAUWELS FILIP - ZEVENEKEN" at bounding box center [308, 21] width 250 height 21
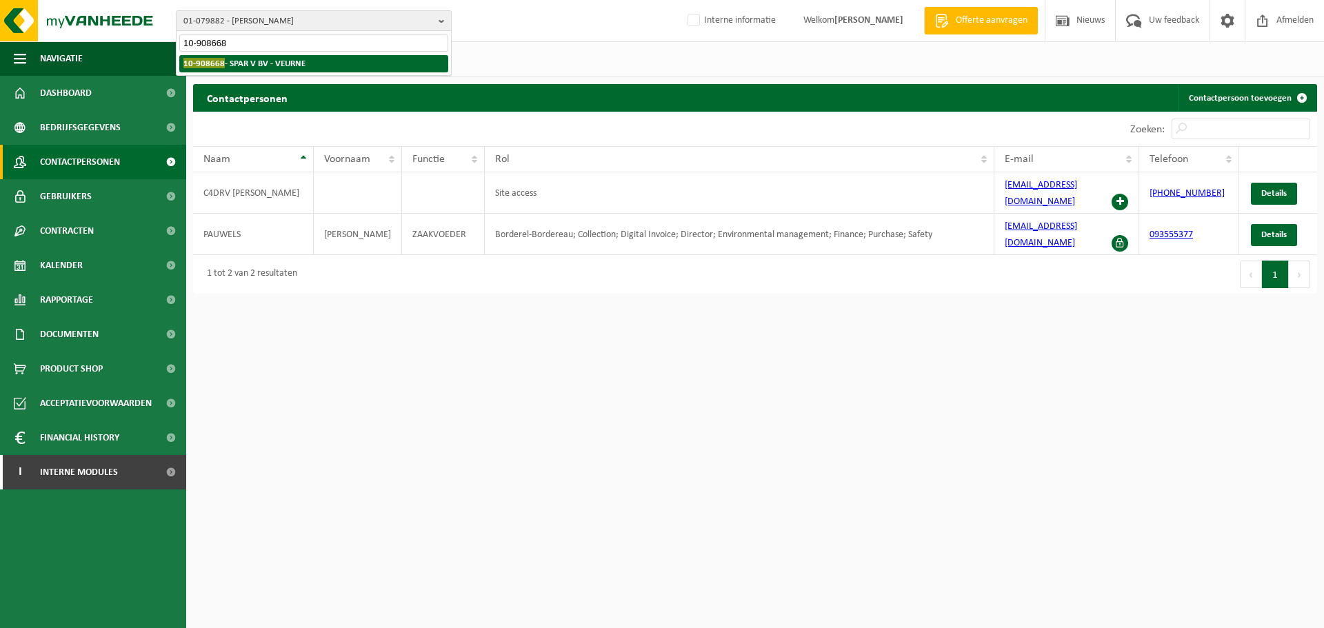
type input "10-908668"
click at [317, 66] on li "10-908668 - SPAR V BV - VEURNE" at bounding box center [313, 63] width 269 height 17
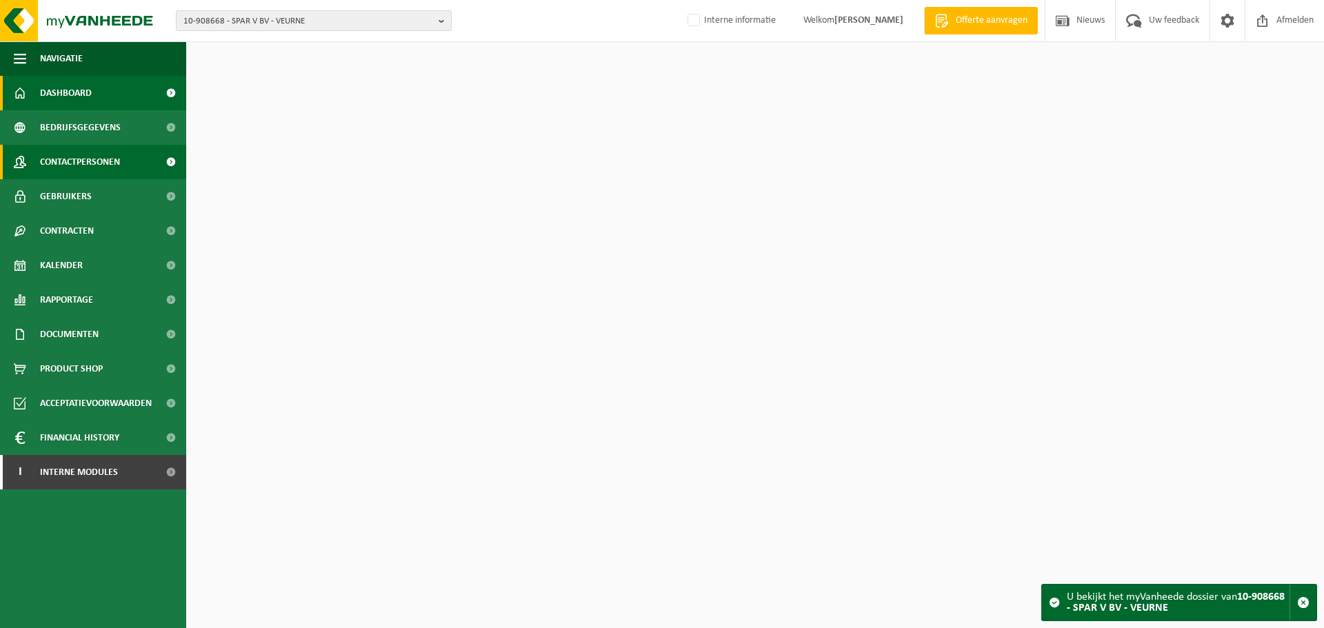
drag, startPoint x: 0, startPoint y: 0, endPoint x: 85, endPoint y: 176, distance: 195.5
click at [85, 176] on span "Contactpersonen" at bounding box center [80, 162] width 80 height 34
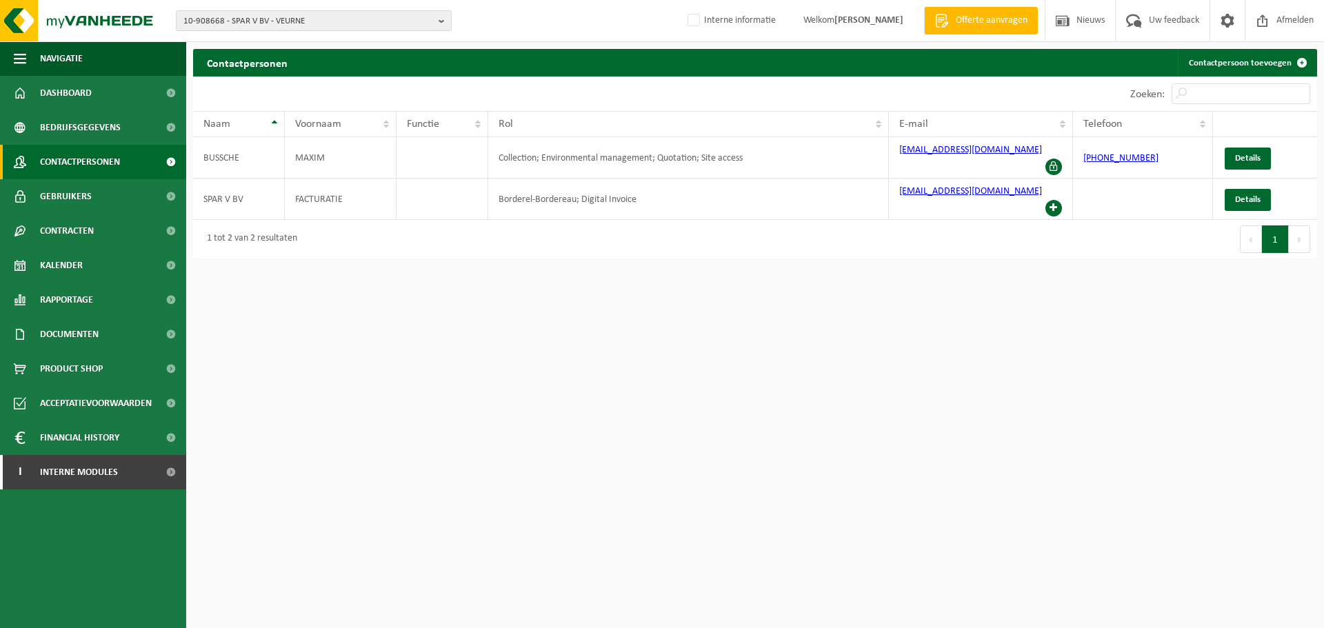
click at [991, 342] on html "10-908668 - SPAR V BV - VEURNE 10-908668 - SPAR V BV - VEURNE Interne informati…" at bounding box center [662, 314] width 1324 height 628
drag, startPoint x: 987, startPoint y: 148, endPoint x: 889, endPoint y: 145, distance: 97.9
click at [889, 145] on td "[EMAIL_ADDRESS][DOMAIN_NAME]" at bounding box center [981, 157] width 184 height 41
copy link "[EMAIL_ADDRESS][DOMAIN_NAME]"
click at [816, 440] on html "10-908668 - SPAR V BV - VEURNE 10-908668 - SPAR V BV - VEURNE Interne informati…" at bounding box center [662, 314] width 1324 height 628
